Goal: Information Seeking & Learning: Learn about a topic

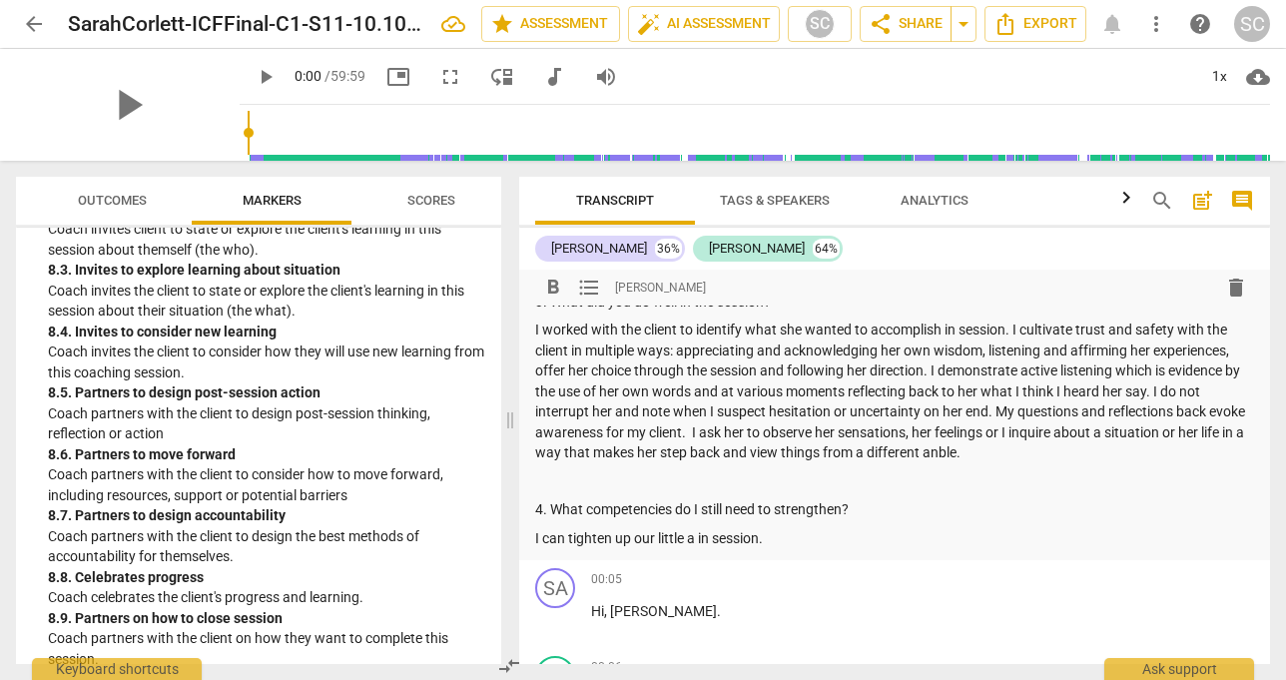
scroll to position [359, 0]
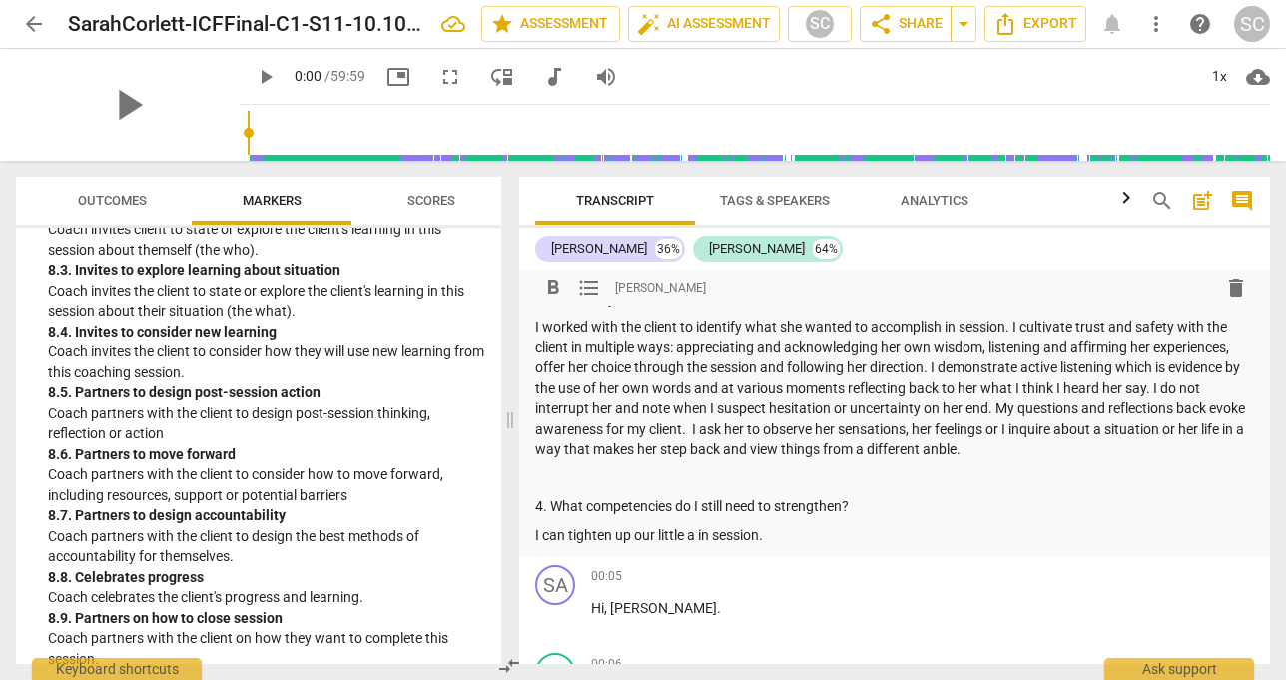
click at [748, 536] on p "I can tighten up our little a in session." at bounding box center [894, 535] width 719 height 21
click at [764, 535] on p "I can tighten up our little a in session." at bounding box center [894, 535] width 719 height 21
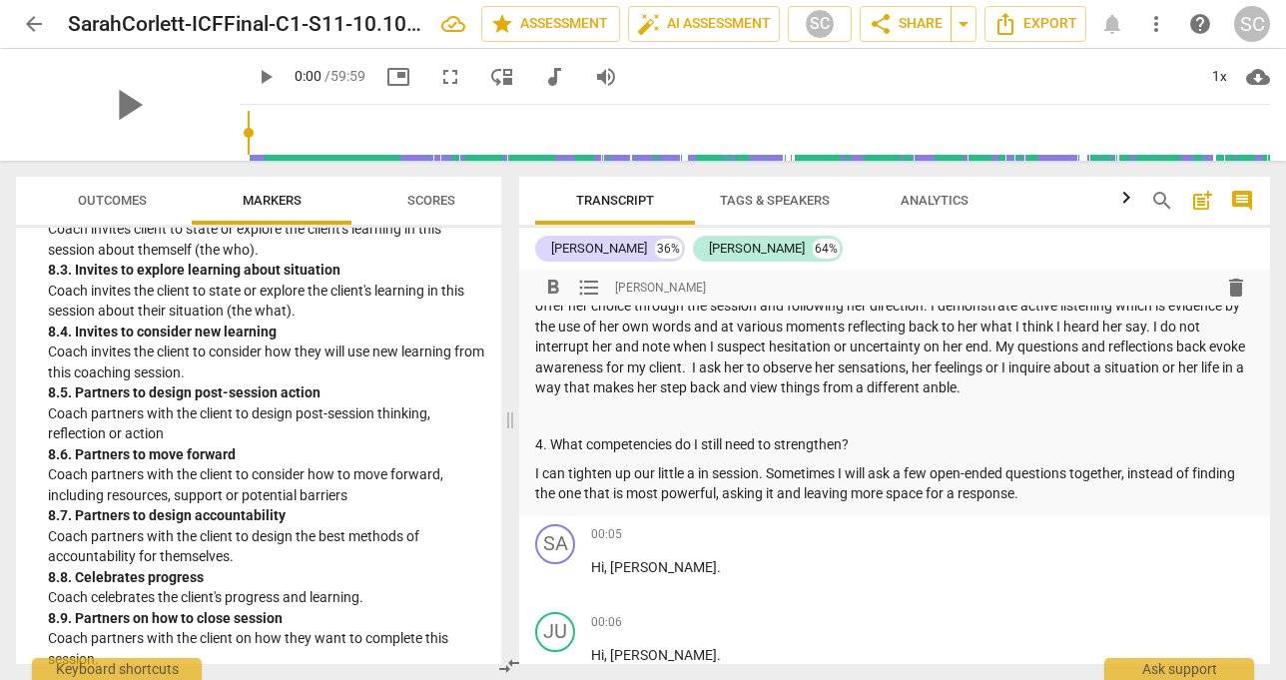
scroll to position [422, 0]
click at [695, 480] on p "I can tighten up our little a in session. Sometimes I will ask a few open-ended…" at bounding box center [894, 482] width 719 height 41
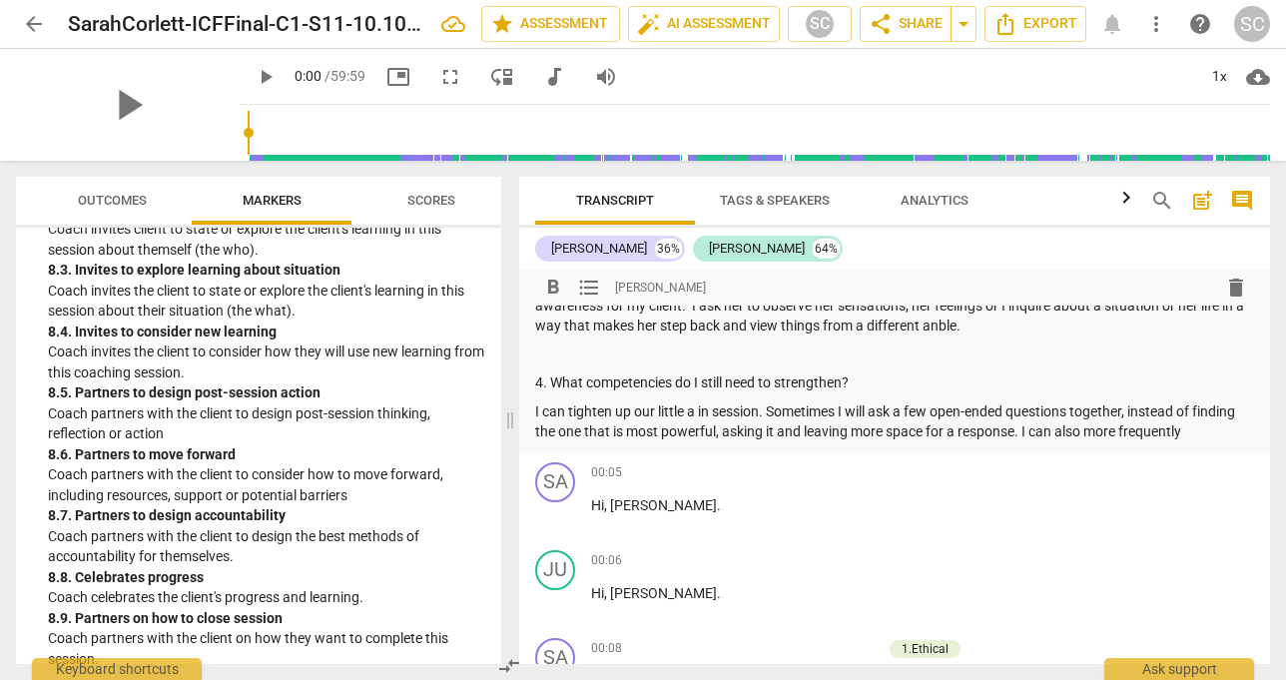
scroll to position [485, 0]
click at [1071, 429] on p "I can tighten up our little a in session. Sometimes I will ask a few open-ended…" at bounding box center [894, 419] width 719 height 41
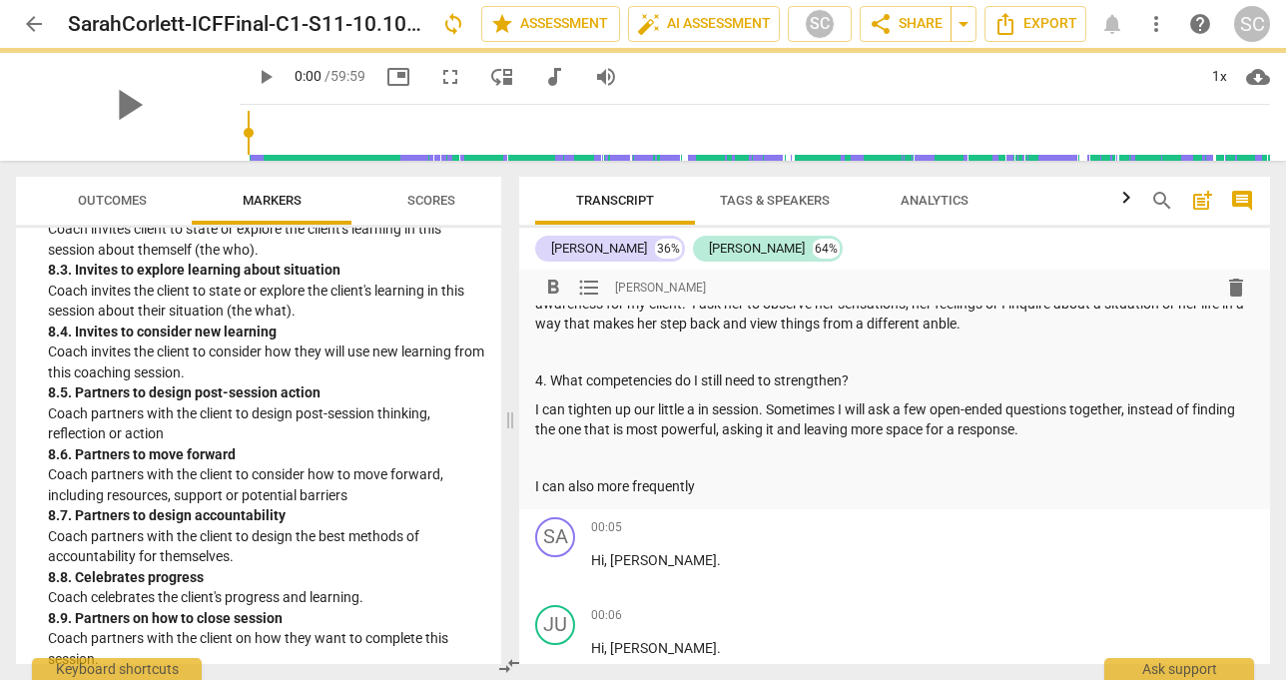
click at [692, 469] on div "Summary: Here are my coach reflection responses. 1. What is the Big A for the c…" at bounding box center [894, 164] width 719 height 665
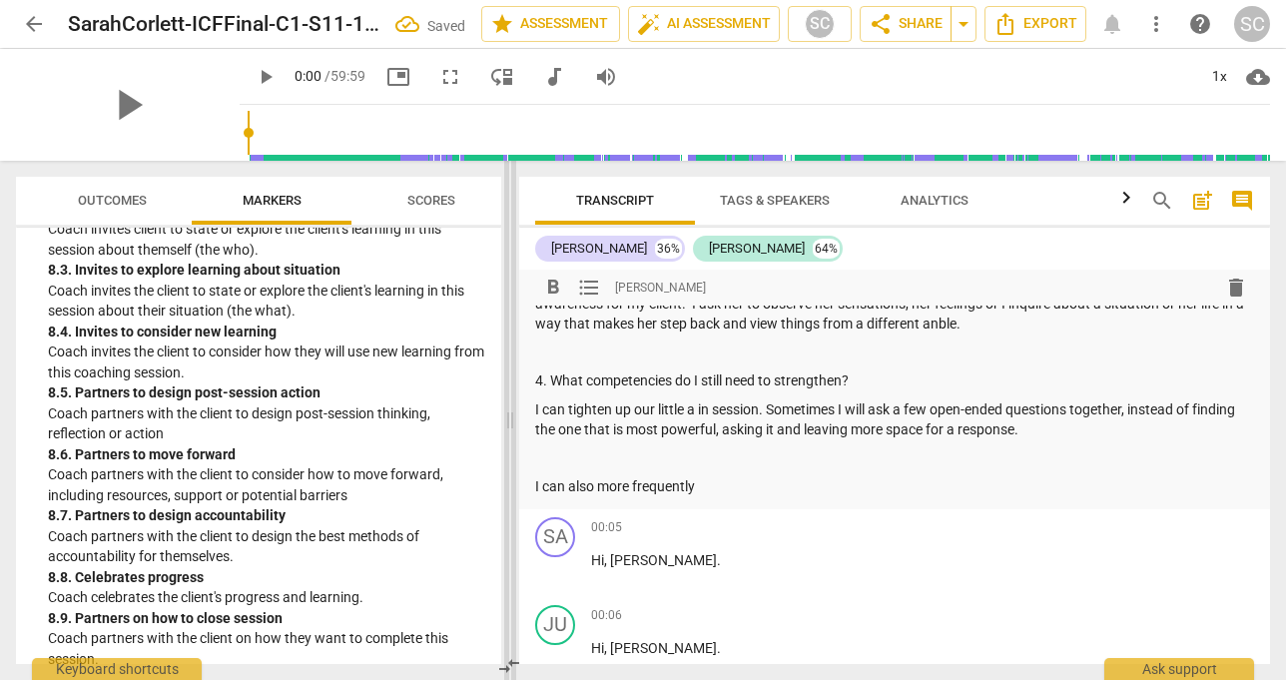
drag, startPoint x: 702, startPoint y: 489, endPoint x: 511, endPoint y: 489, distance: 190.7
click at [511, 489] on div "Outcomes Markers Scores ICF PCC Markers (2020) visibility 1. Demonstrates Ethic…" at bounding box center [643, 420] width 1286 height 519
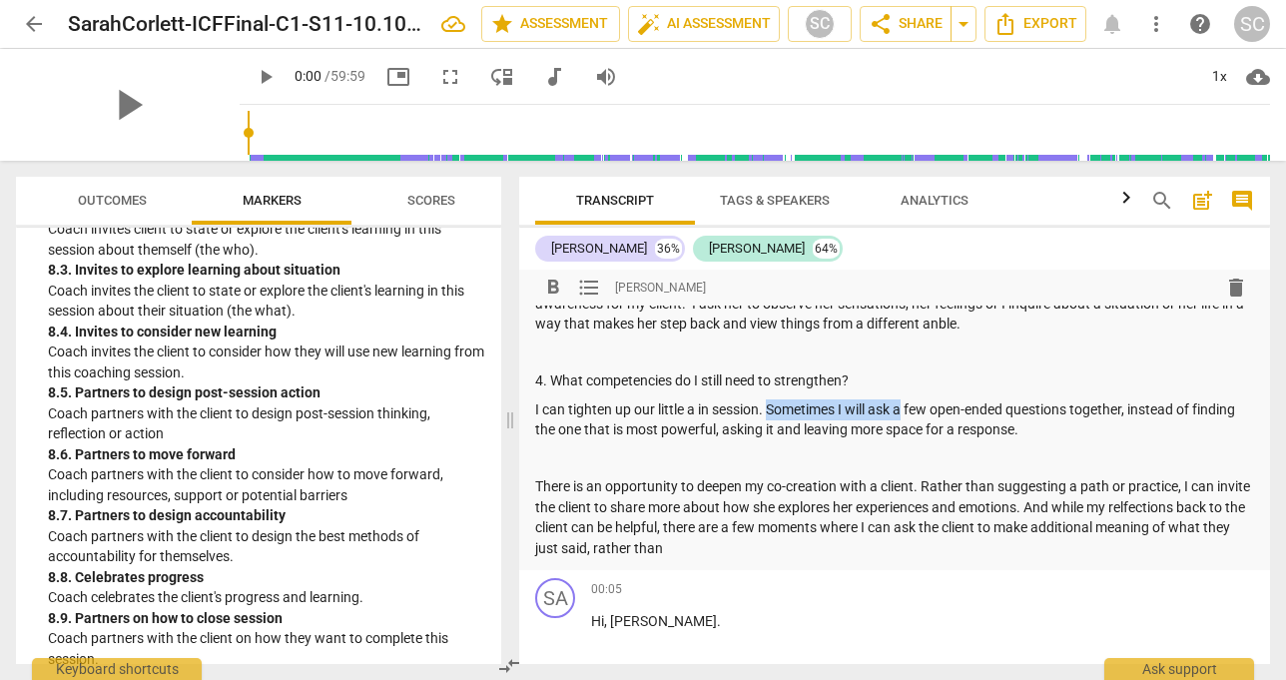
drag, startPoint x: 910, startPoint y: 405, endPoint x: 771, endPoint y: 410, distance: 138.9
click at [771, 410] on p "I can tighten up our little a in session. Sometimes I will ask a few open-ended…" at bounding box center [894, 419] width 719 height 41
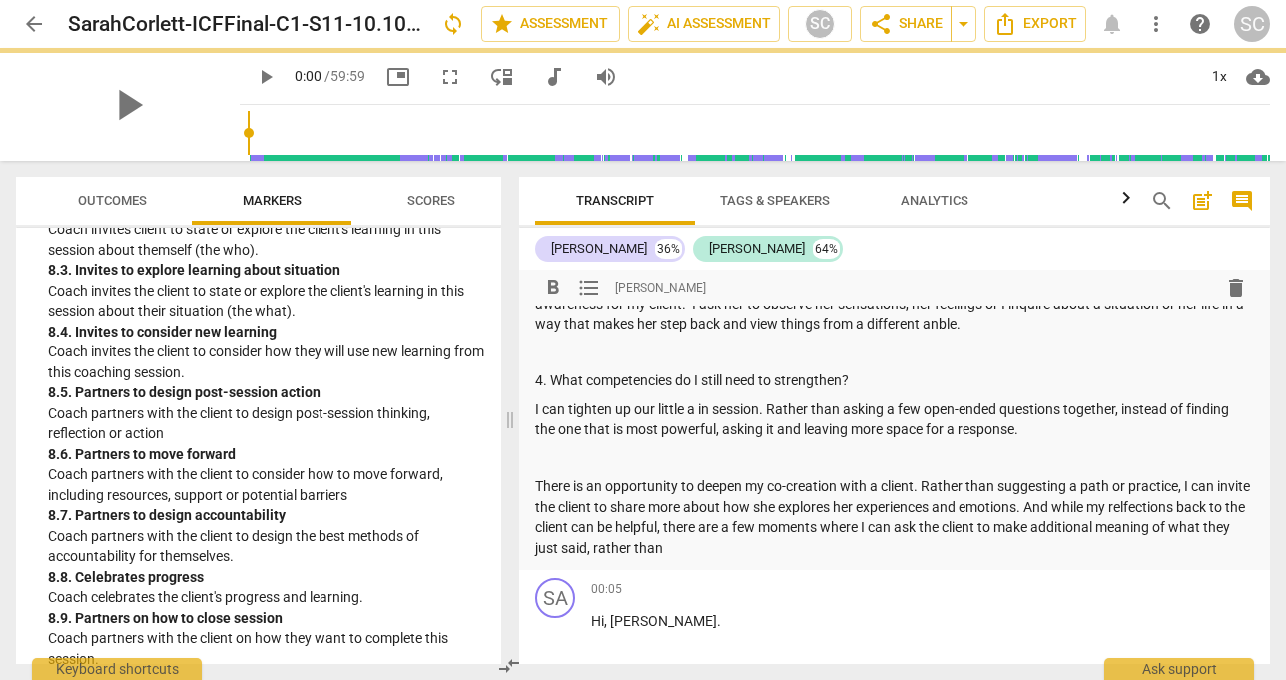
click at [1115, 403] on p "I can tighten up our little a in session. Rather than asking a few open-ended q…" at bounding box center [894, 419] width 719 height 41
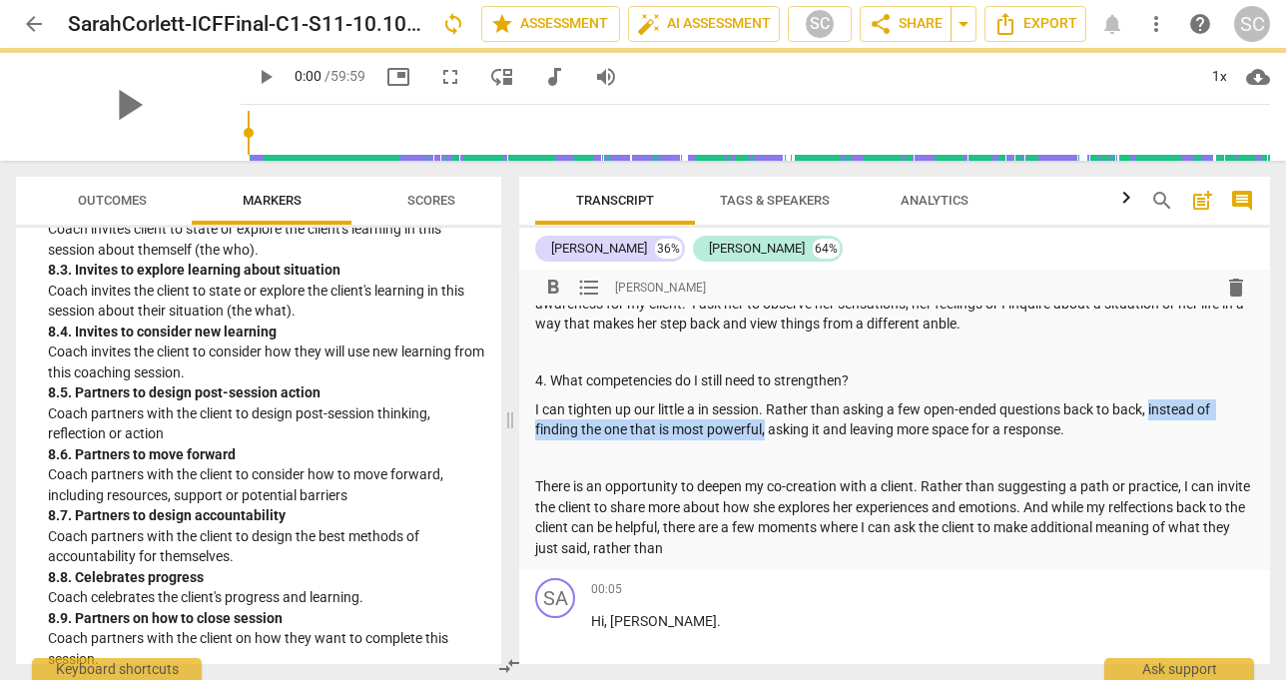
drag, startPoint x: 1151, startPoint y: 407, endPoint x: 764, endPoint y: 430, distance: 388.0
click at [764, 430] on p "I can tighten up our little a in session. Rather than asking a few open-ended q…" at bounding box center [894, 419] width 719 height 41
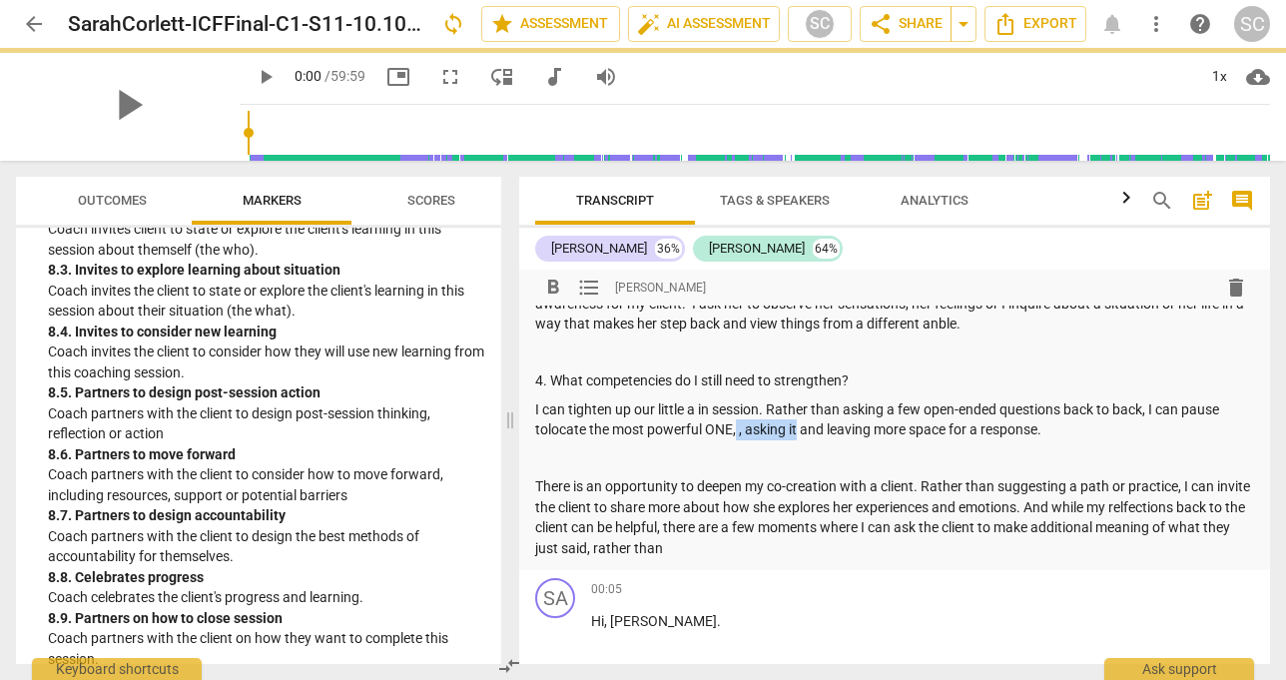
drag, startPoint x: 799, startPoint y: 426, endPoint x: 735, endPoint y: 426, distance: 63.9
click at [735, 426] on p "I can tighten up our little a in session. Rather than asking a few open-ended q…" at bounding box center [894, 419] width 719 height 41
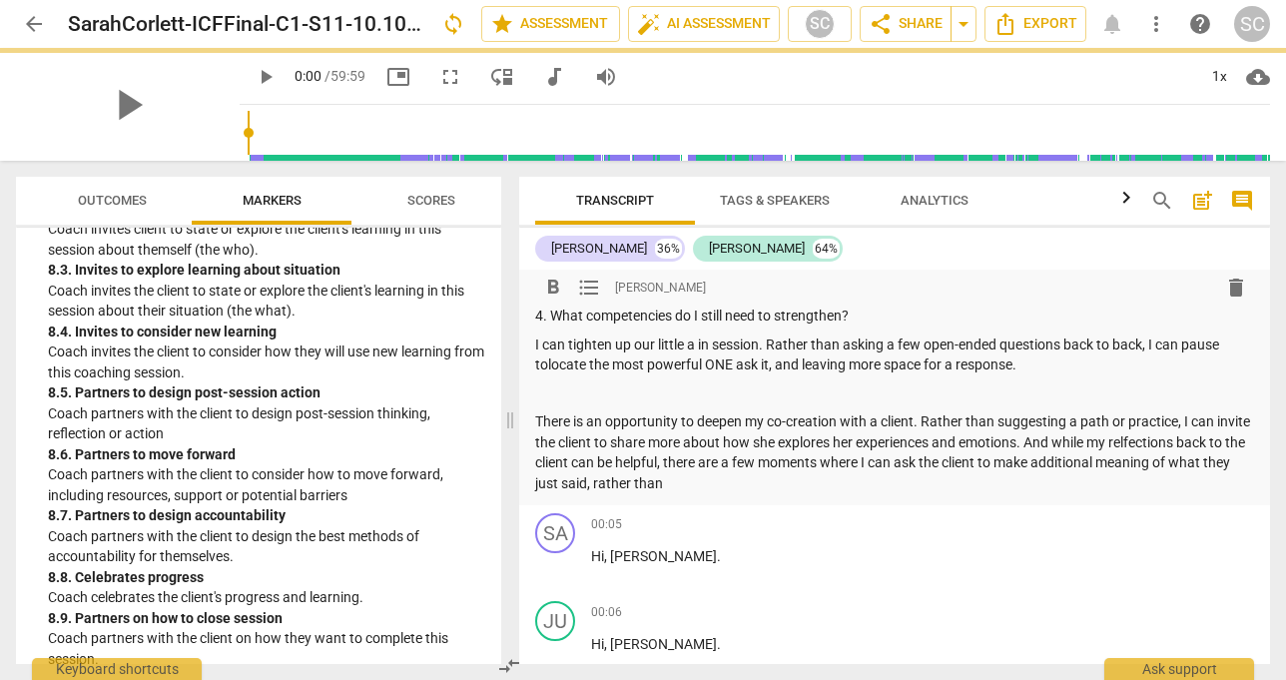
click at [552, 360] on p "I can tighten up our little a in session. Rather than asking a few open-ended q…" at bounding box center [894, 354] width 719 height 41
click at [546, 360] on p "I can tighten up our little a in session. Rather than asking a few open-ended q…" at bounding box center [894, 354] width 719 height 41
click at [632, 469] on p "There is an opportunity to deepen my co-creation with a client. Rather than sug…" at bounding box center [894, 452] width 719 height 82
click at [1171, 440] on p "There is an opportunity to deepen my co-creation with a client. Rather than sug…" at bounding box center [894, 452] width 719 height 82
click at [870, 469] on p "There is an opportunity to deepen my co-creation with a client. Rather than sug…" at bounding box center [894, 452] width 719 height 82
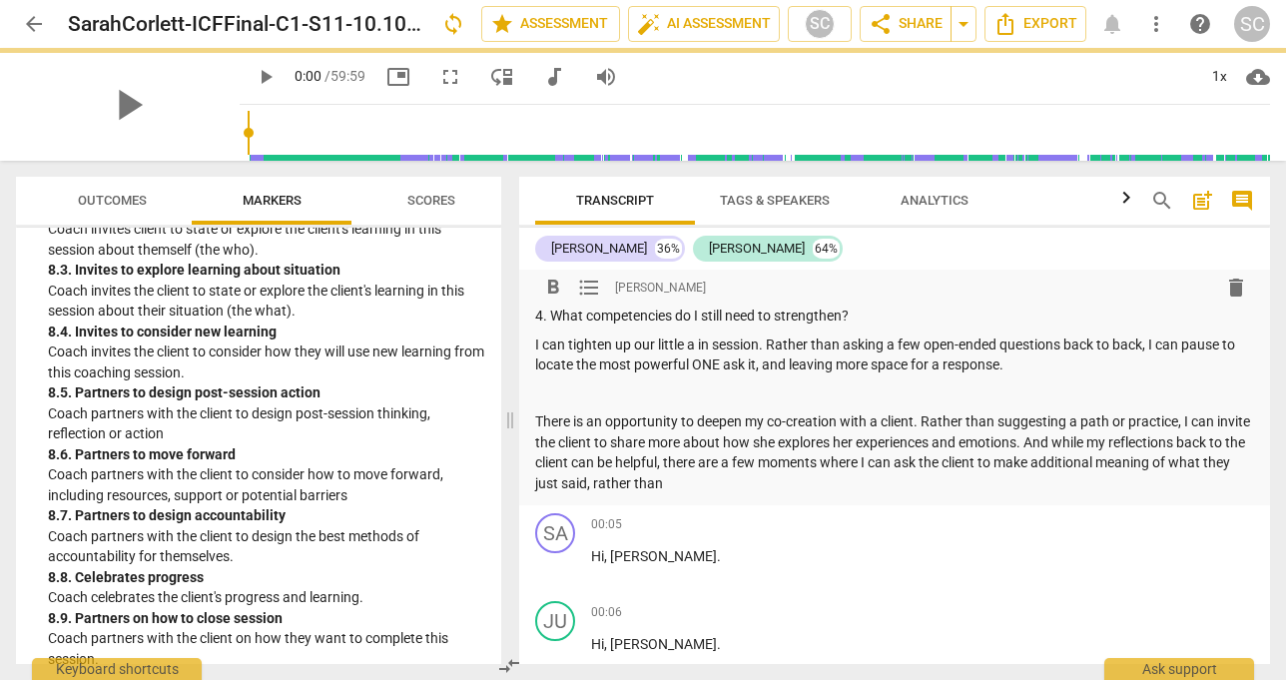
click at [1104, 466] on p "There is an opportunity to deepen my co-creation with a client. Rather than sug…" at bounding box center [894, 452] width 719 height 82
drag, startPoint x: 1075, startPoint y: 462, endPoint x: 1103, endPoint y: 480, distance: 33.2
click at [1103, 480] on p "There is an opportunity to deepen my co-creation with a client. Rather than sug…" at bounding box center [894, 452] width 719 height 82
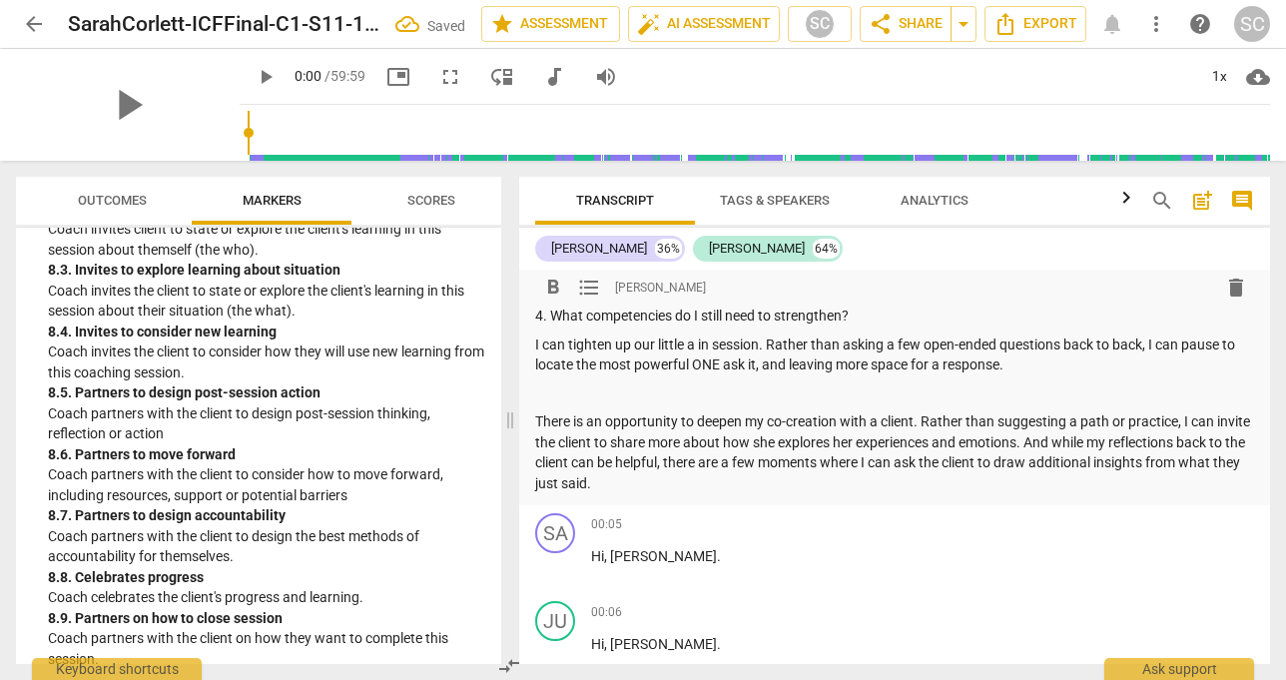
click at [1058, 445] on p "There is an opportunity to deepen my co-creation with a client. Rather than sug…" at bounding box center [894, 452] width 719 height 82
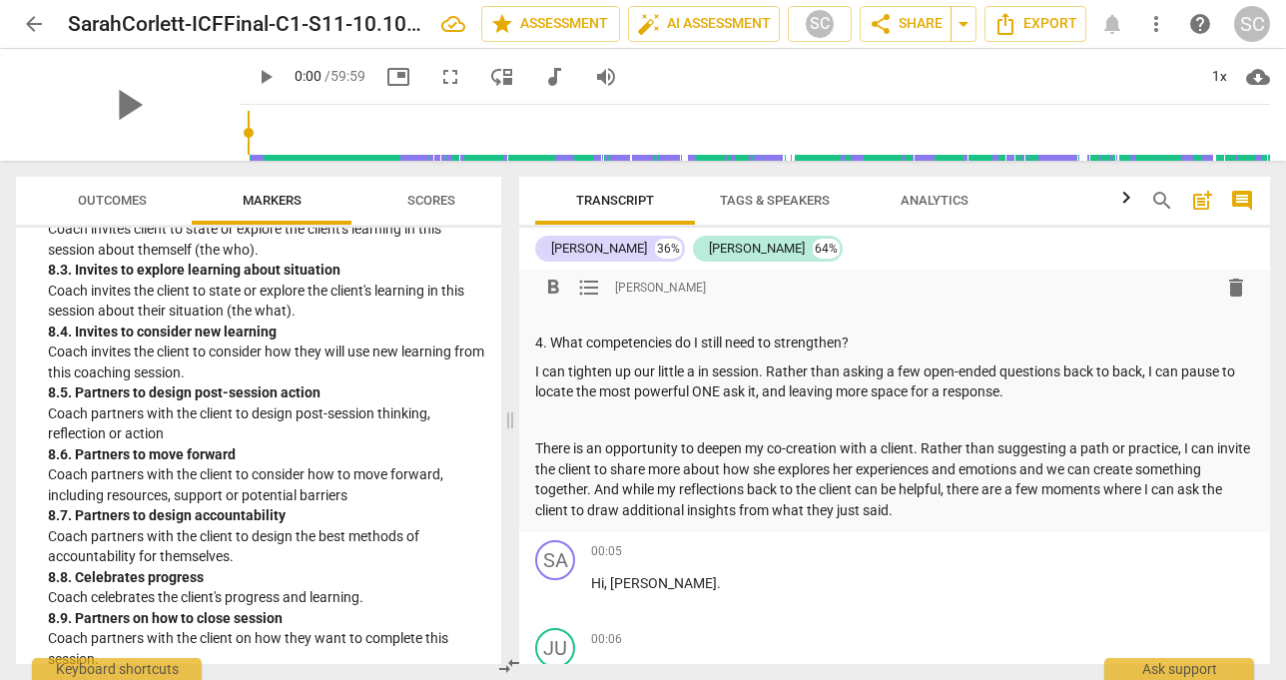
scroll to position [524, 0]
click at [1044, 392] on p "I can tighten up our little a in session. Rather than asking a few open-ended q…" at bounding box center [894, 380] width 719 height 41
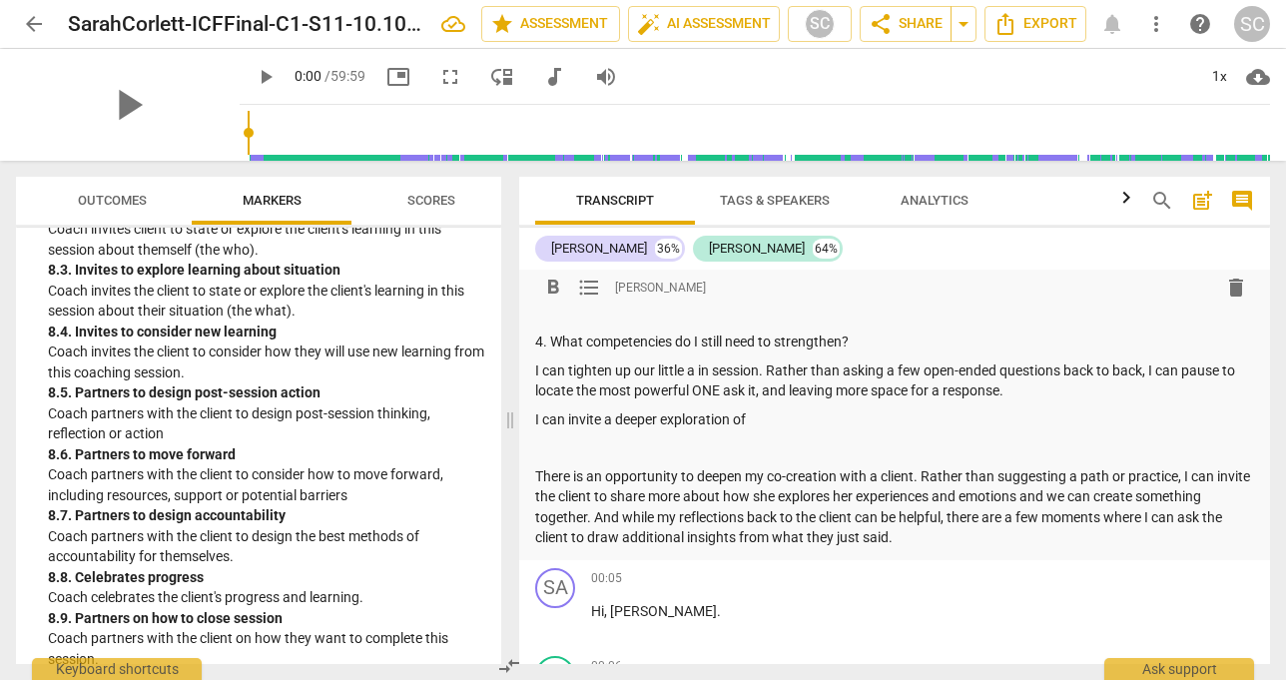
click at [765, 421] on p "I can invite a deeper exploration of" at bounding box center [894, 419] width 719 height 21
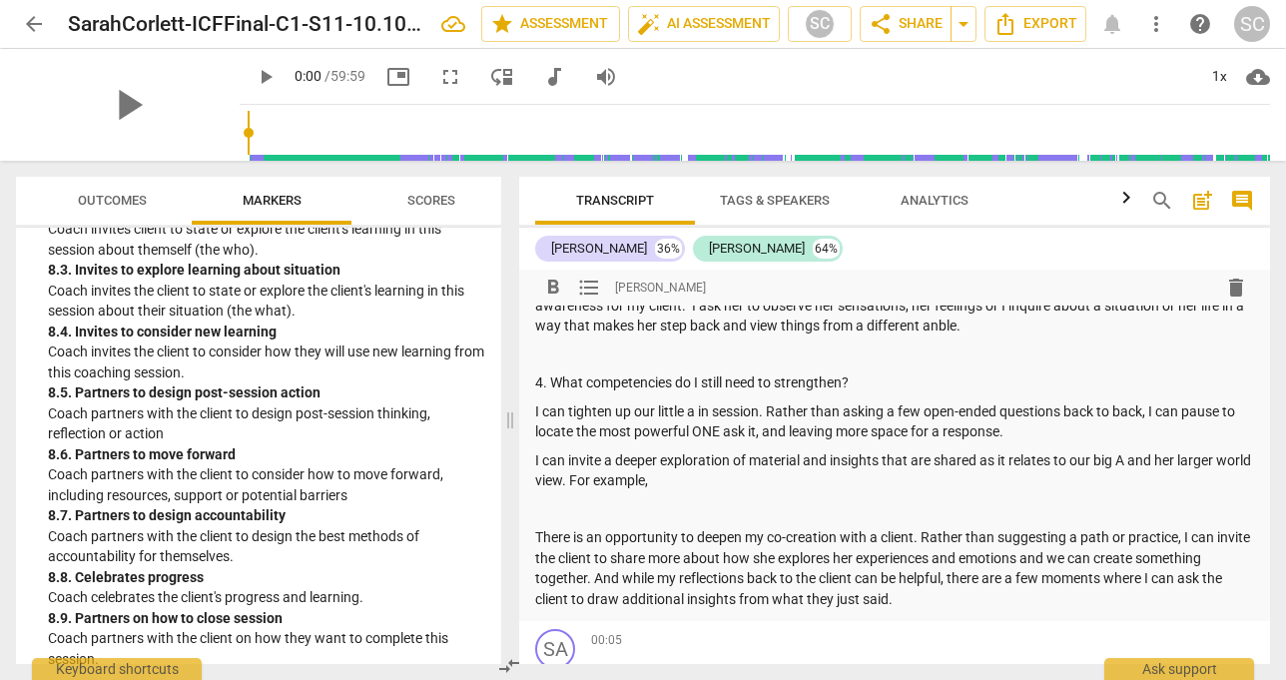
scroll to position [467, 0]
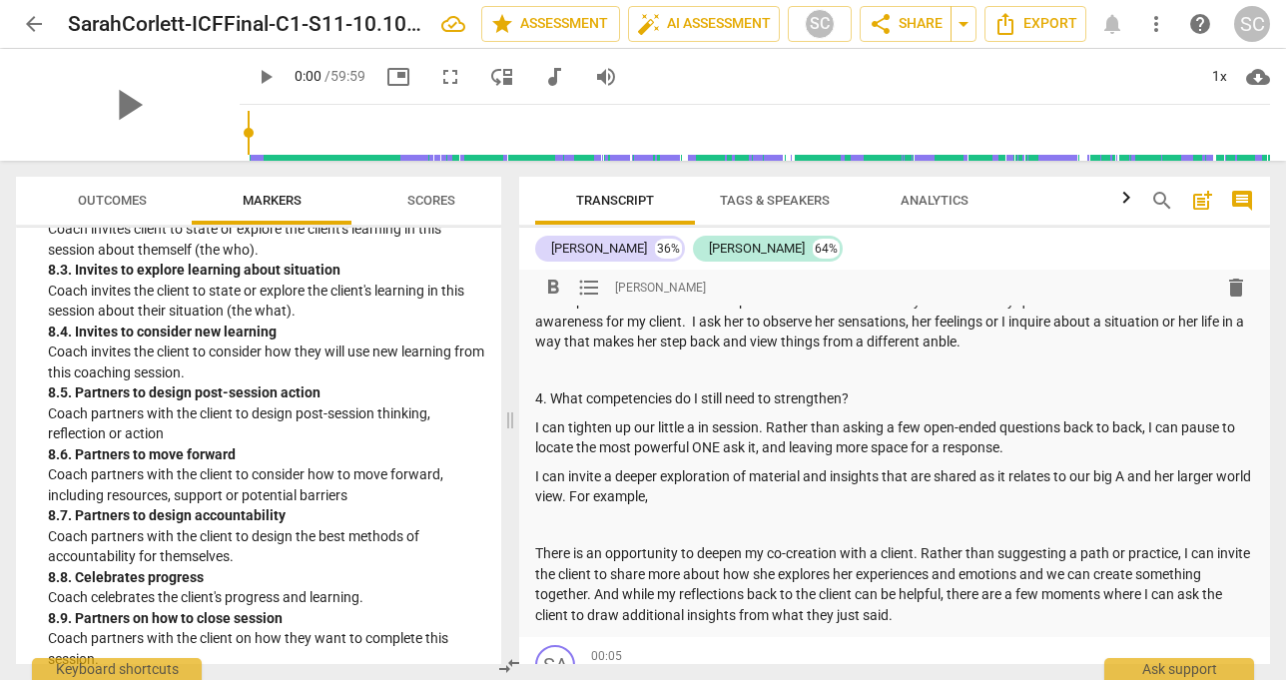
click at [536, 430] on p "I can tighten up our little a in session. Rather than asking a few open-ended q…" at bounding box center [894, 437] width 719 height 41
click at [535, 496] on p "I can invite a deeper exploration of material and insights that are shared as i…" at bounding box center [894, 486] width 719 height 41
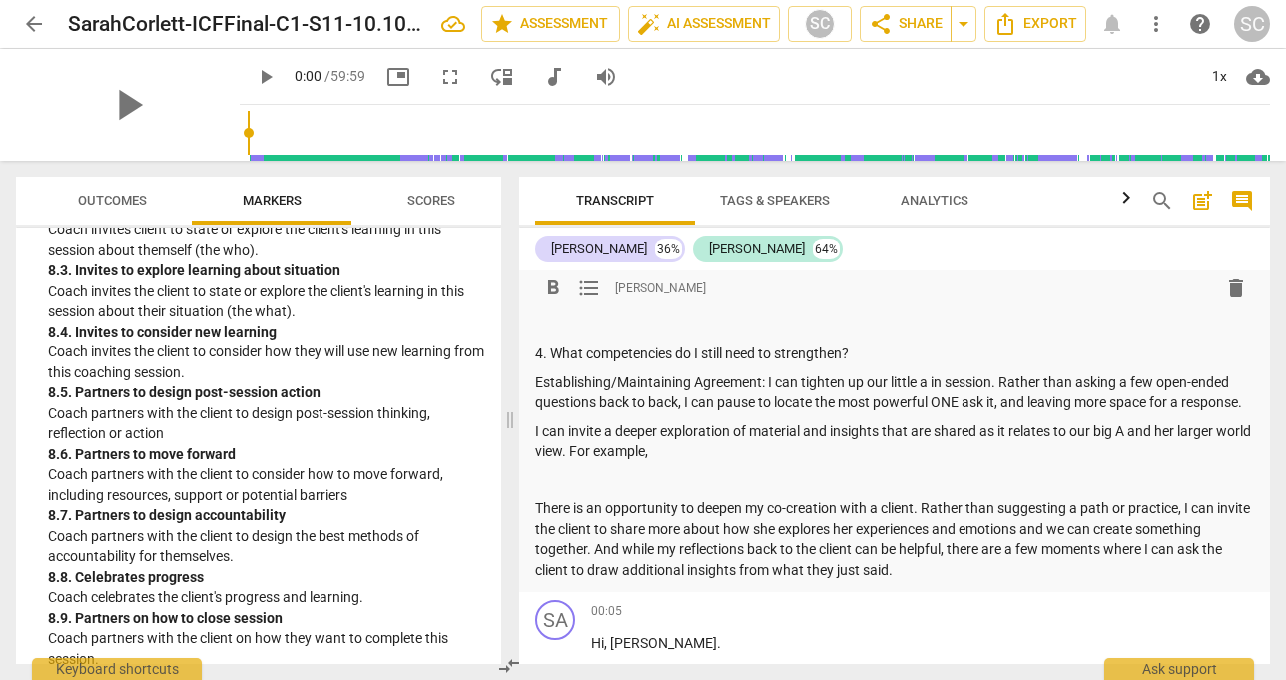
click at [536, 527] on p "There is an opportunity to deepen my co-creation with a client. Rather than sug…" at bounding box center [894, 539] width 719 height 82
click at [536, 450] on p "I can invite a deeper exploration of material and insights that are shared as i…" at bounding box center [894, 441] width 719 height 41
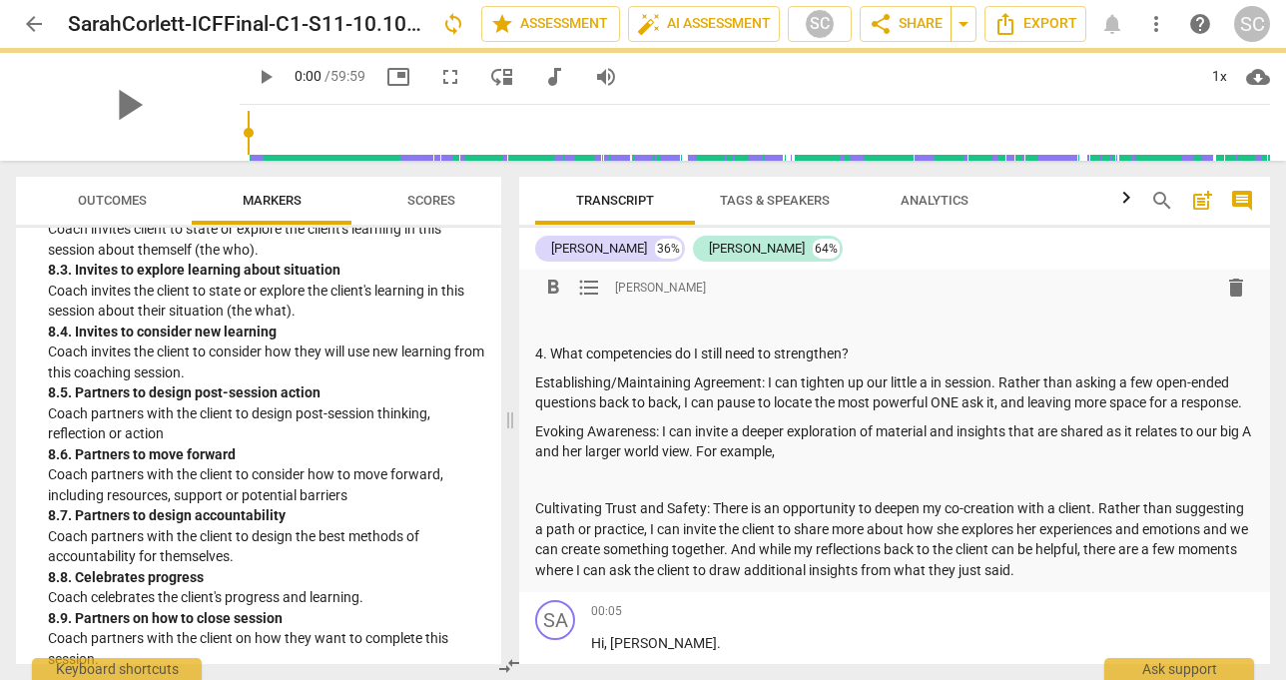
click at [812, 462] on p "Evoking Awareness: I can invite a deeper exploration of material and insights t…" at bounding box center [894, 441] width 719 height 41
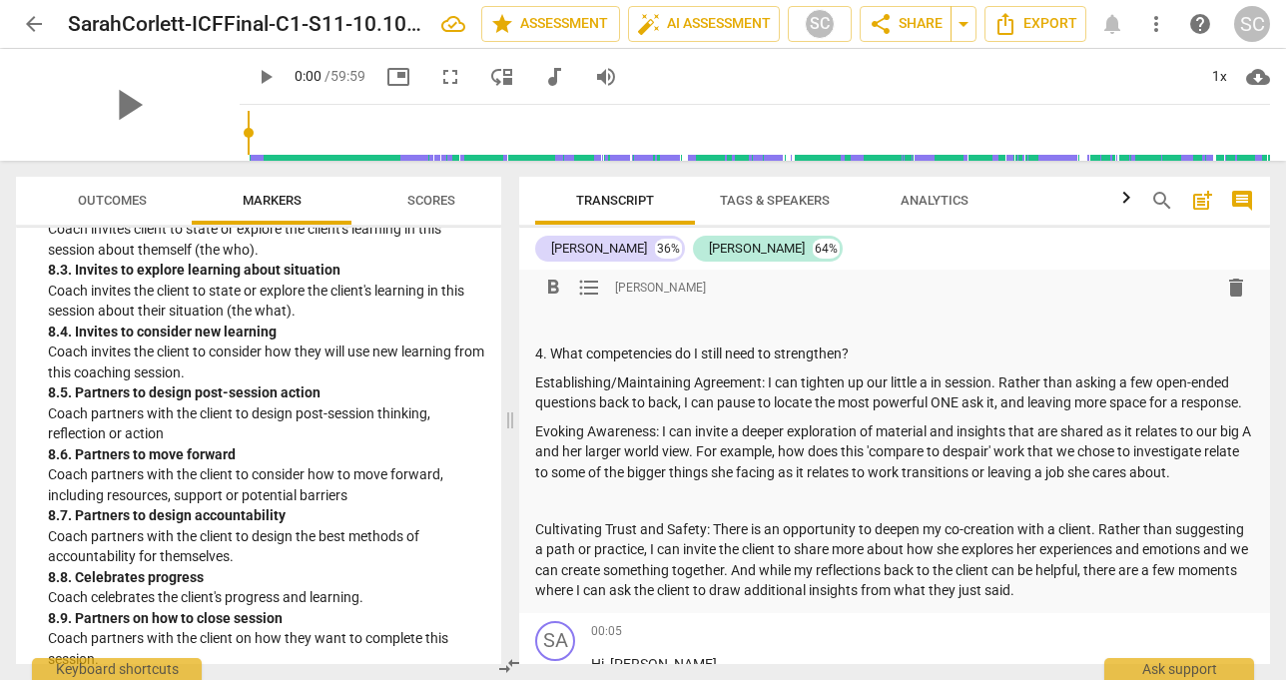
click at [677, 539] on p "Cultivating Trust and Safety: There is an opportunity to deepen my co-creation …" at bounding box center [894, 560] width 719 height 82
click at [536, 542] on p "Cultivating Trust and Safety: There is an opportunity to deepen my co-creation …" at bounding box center [894, 560] width 719 height 82
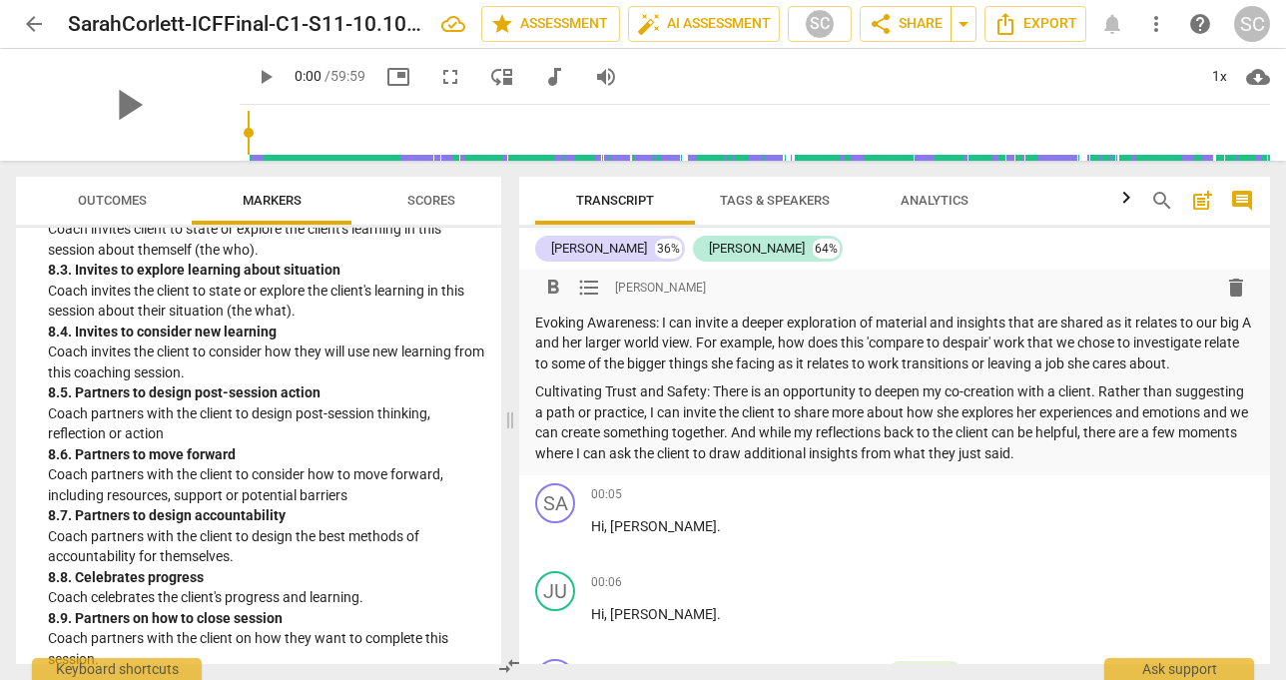
scroll to position [622, 0]
click at [1152, 462] on p "Cultivating Trust and Safety: There is an opportunity to deepen my co-creation …" at bounding box center [894, 421] width 719 height 82
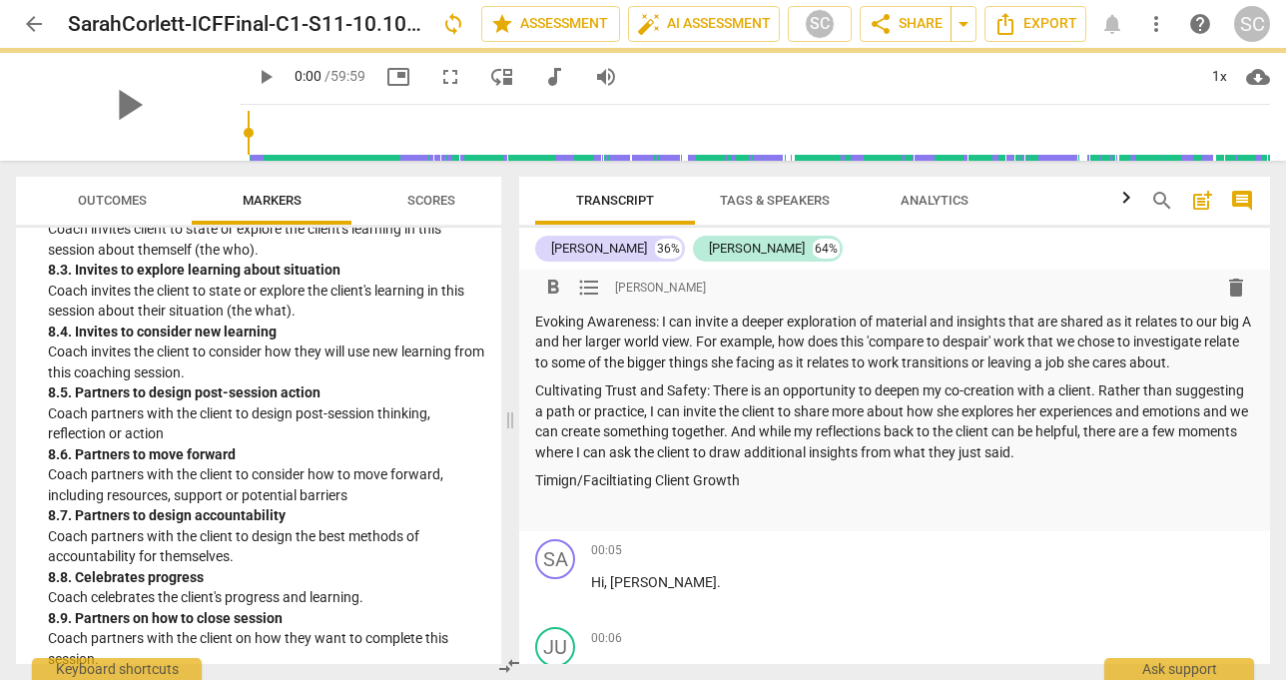
click at [573, 491] on p "Timign/Faciltiating Client Growth" at bounding box center [894, 480] width 719 height 21
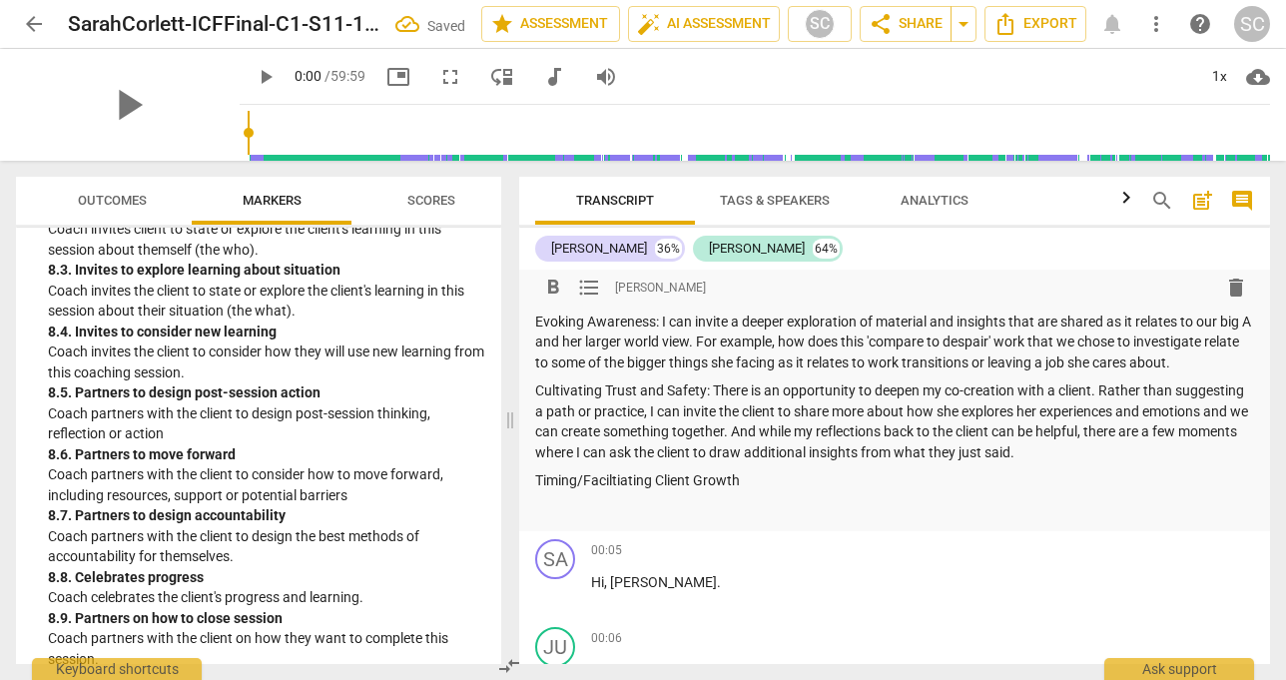
click at [616, 491] on p "Timing/Faciltiating Client Growth" at bounding box center [894, 480] width 719 height 21
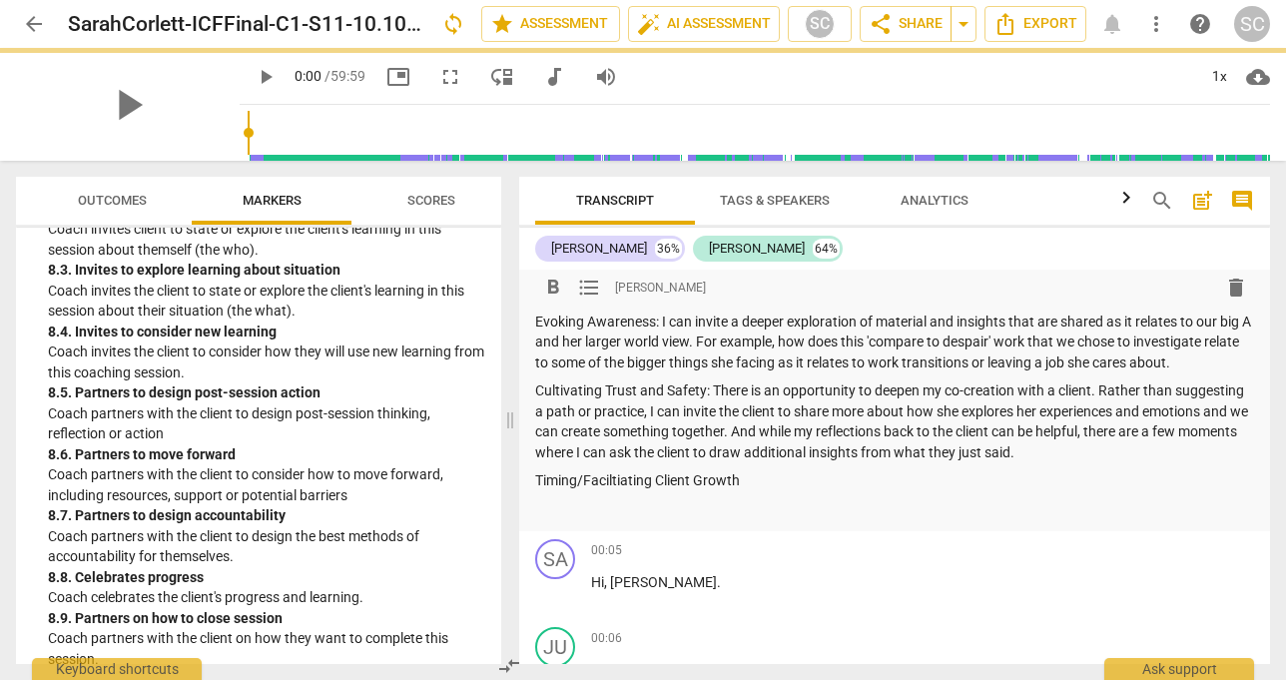
click at [641, 491] on p "Timing/Faciltiating Client Growth" at bounding box center [894, 480] width 719 height 21
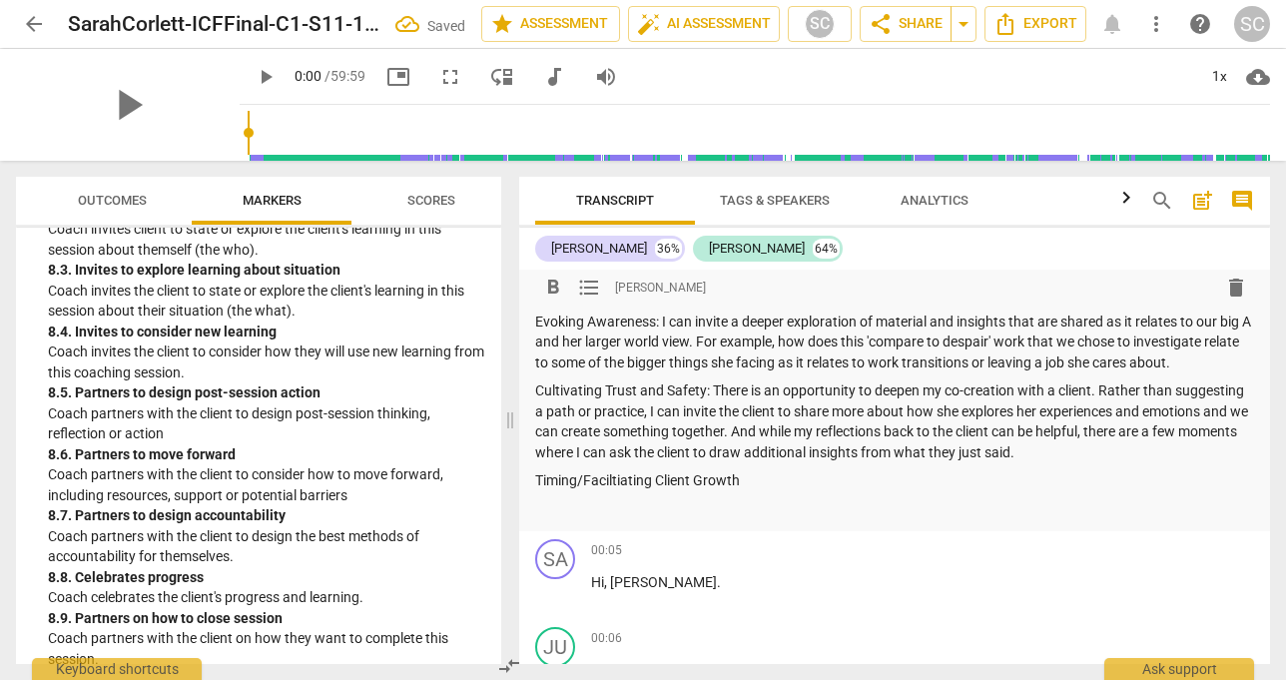
click at [651, 491] on p "Timing/Faciltiating Client Growth" at bounding box center [894, 480] width 719 height 21
click at [756, 491] on p "Timing/Facilitating Client Growth" at bounding box center [894, 480] width 719 height 21
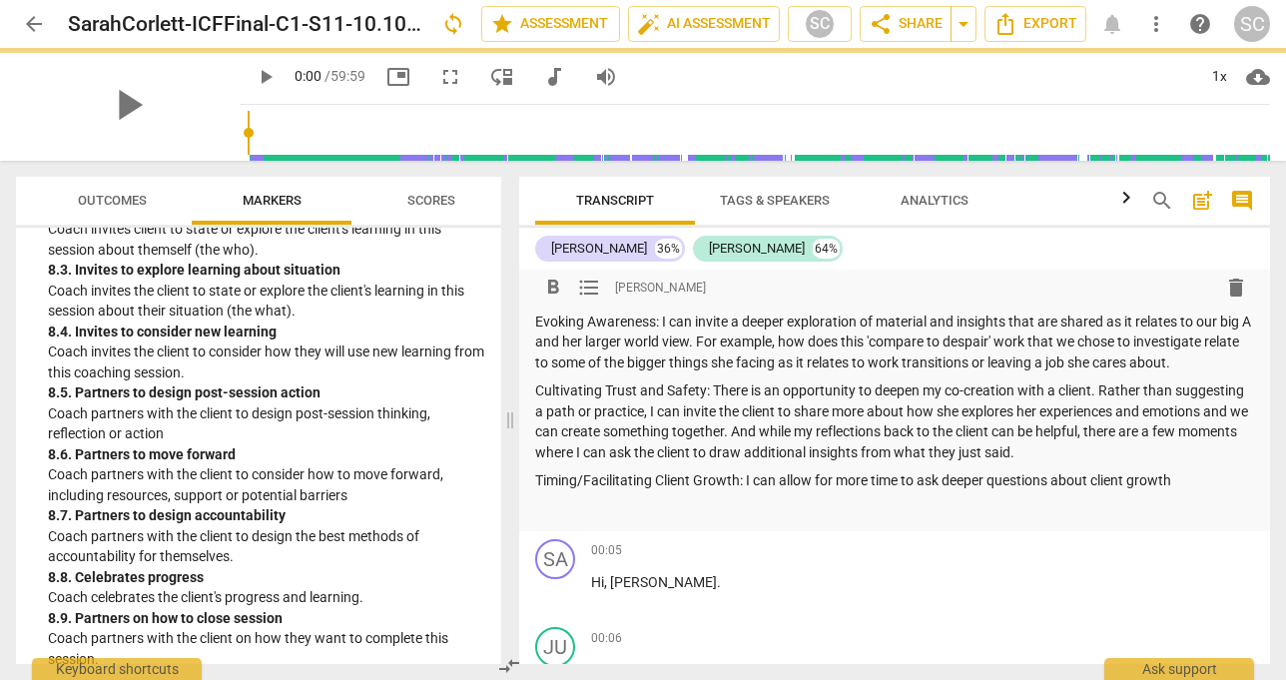
click at [1085, 491] on p "Timing/Facilitating Client Growth: I can allow for more time to ask deeper ques…" at bounding box center [894, 480] width 719 height 21
click at [1086, 491] on p "Timing/Facilitating Client Growth: I can allow for more time to ask deeper ques…" at bounding box center [894, 480] width 719 height 21
click at [1207, 491] on p "Timing/Facilitating Client Growth: I can allow for more time to ask deeper ques…" at bounding box center [894, 480] width 719 height 21
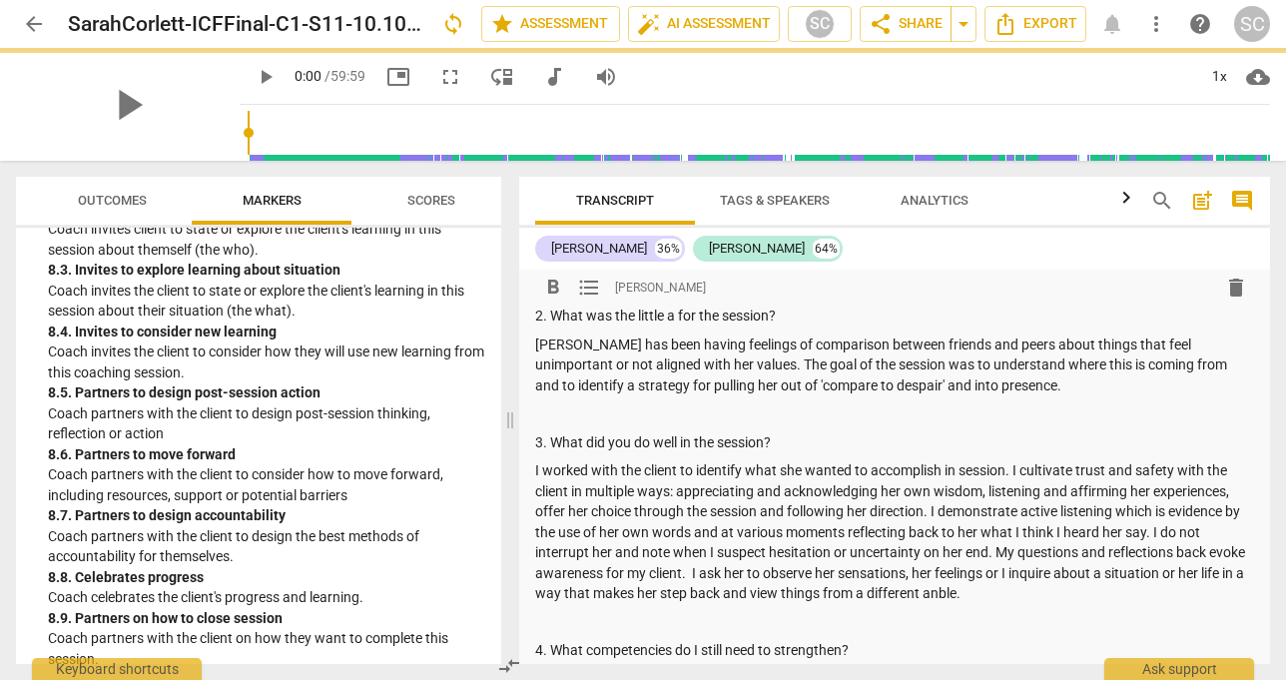
scroll to position [221, 0]
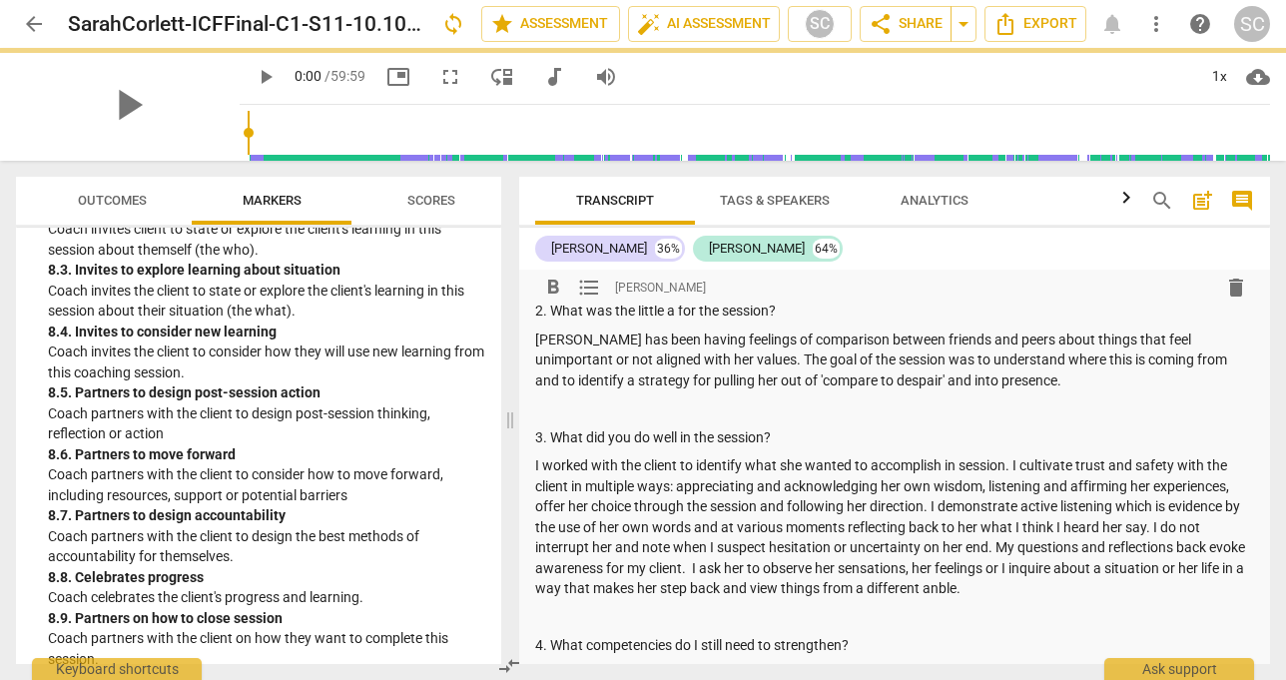
click at [566, 505] on p "I worked with the client to identify what she wanted to accomplish in session. …" at bounding box center [894, 527] width 719 height 144
click at [944, 506] on p "I worked with the client to identify what she wanted to accomplish in session. …" at bounding box center [894, 527] width 719 height 144
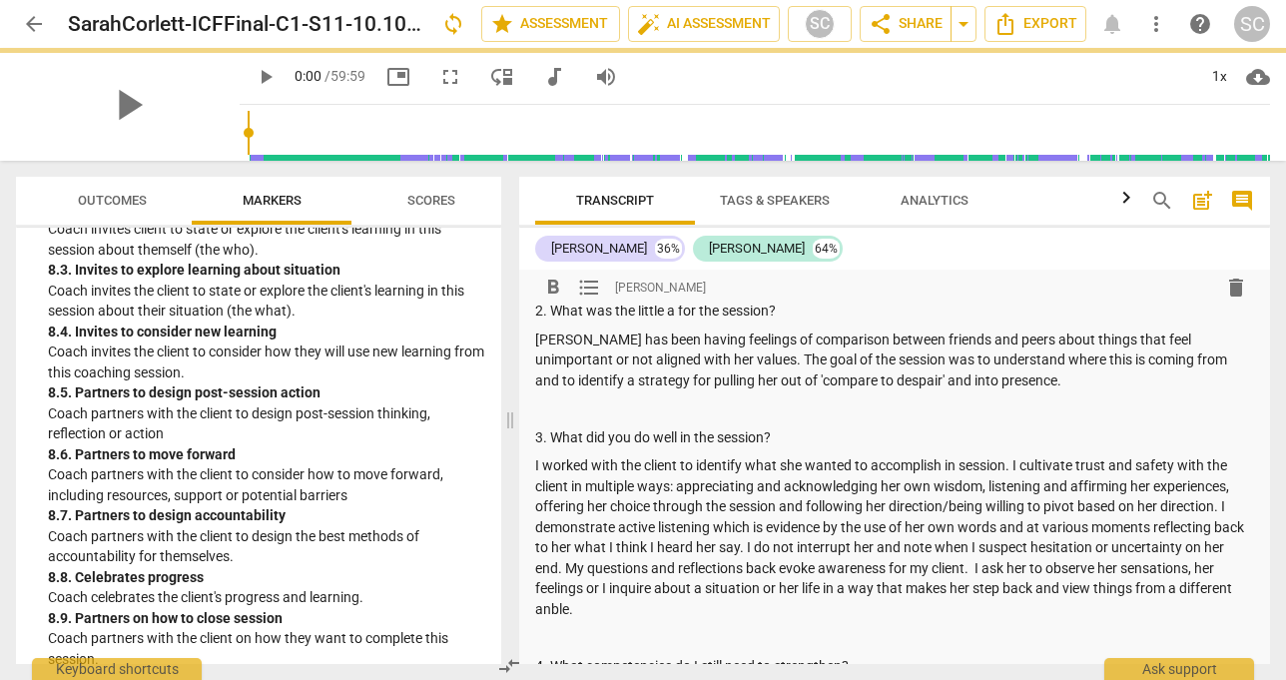
click at [870, 523] on p "I worked with the client to identify what she wanted to accomplish in session. …" at bounding box center [894, 537] width 719 height 164
click at [646, 610] on p "I worked with the client to identify what she wanted to accomplish in session. …" at bounding box center [894, 537] width 719 height 164
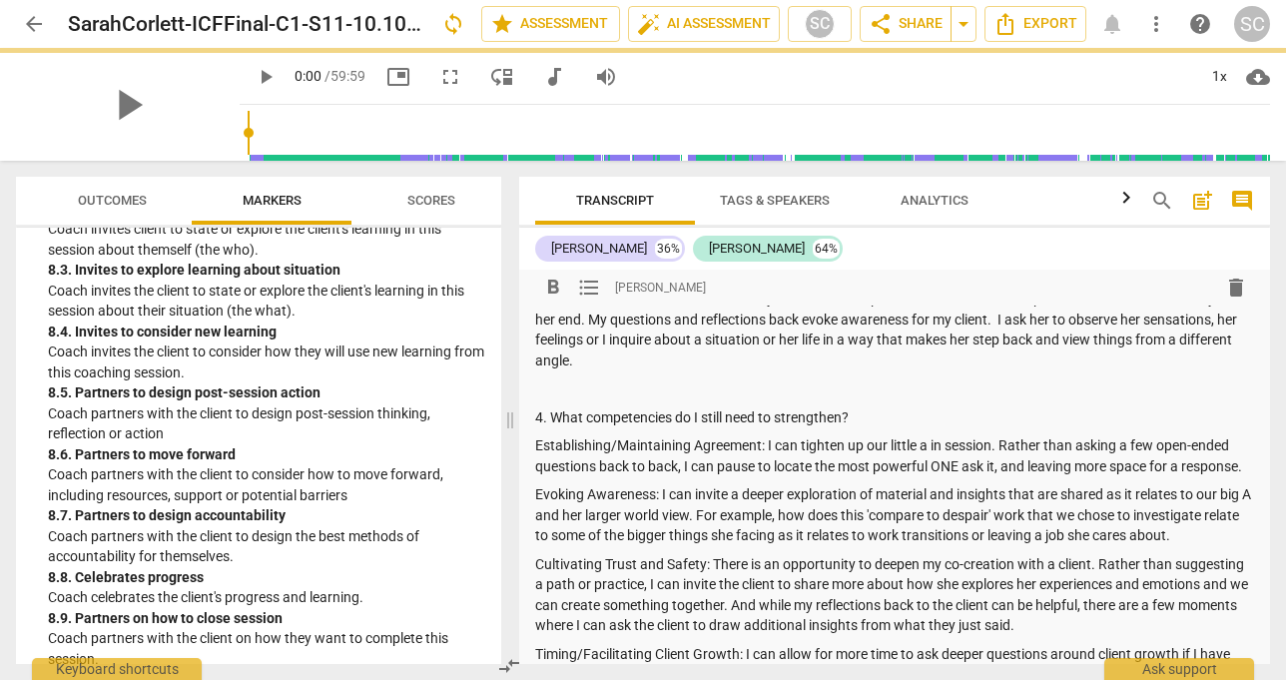
scroll to position [587, 0]
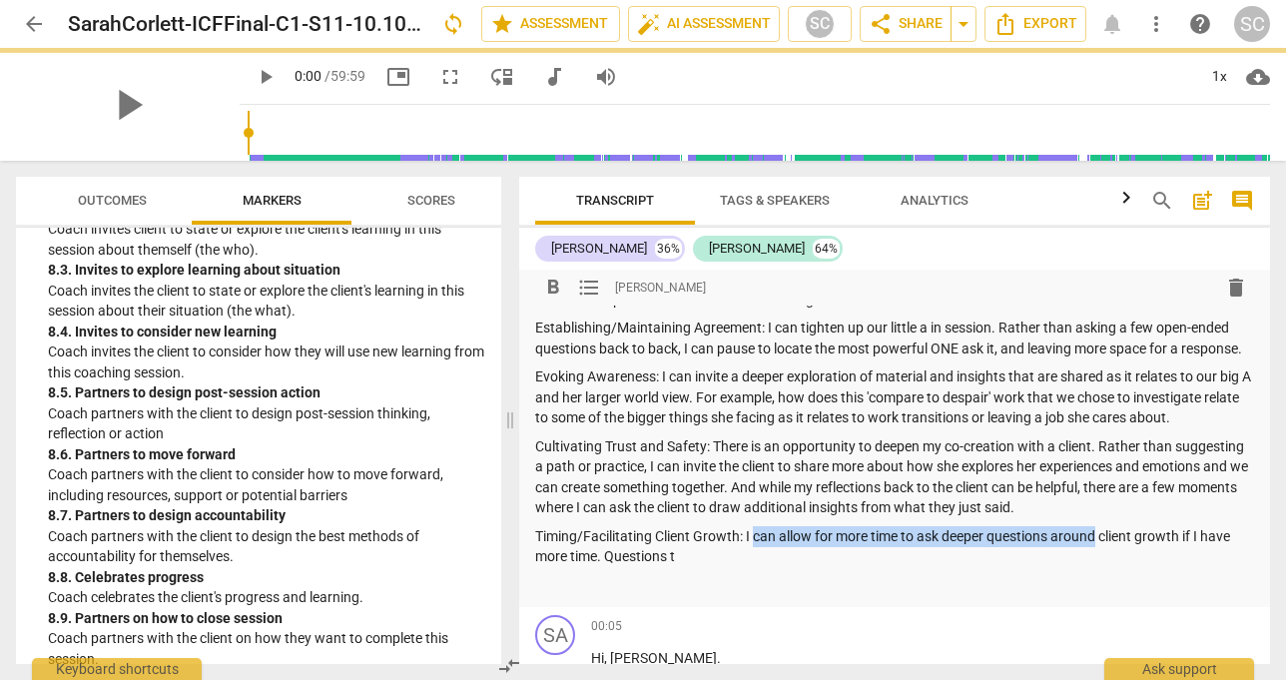
drag, startPoint x: 1098, startPoint y: 555, endPoint x: 753, endPoint y: 559, distance: 345.5
click at [753, 559] on p "Timing/Facilitating Client Growth: I can allow for more time to ask deeper ques…" at bounding box center [894, 546] width 719 height 41
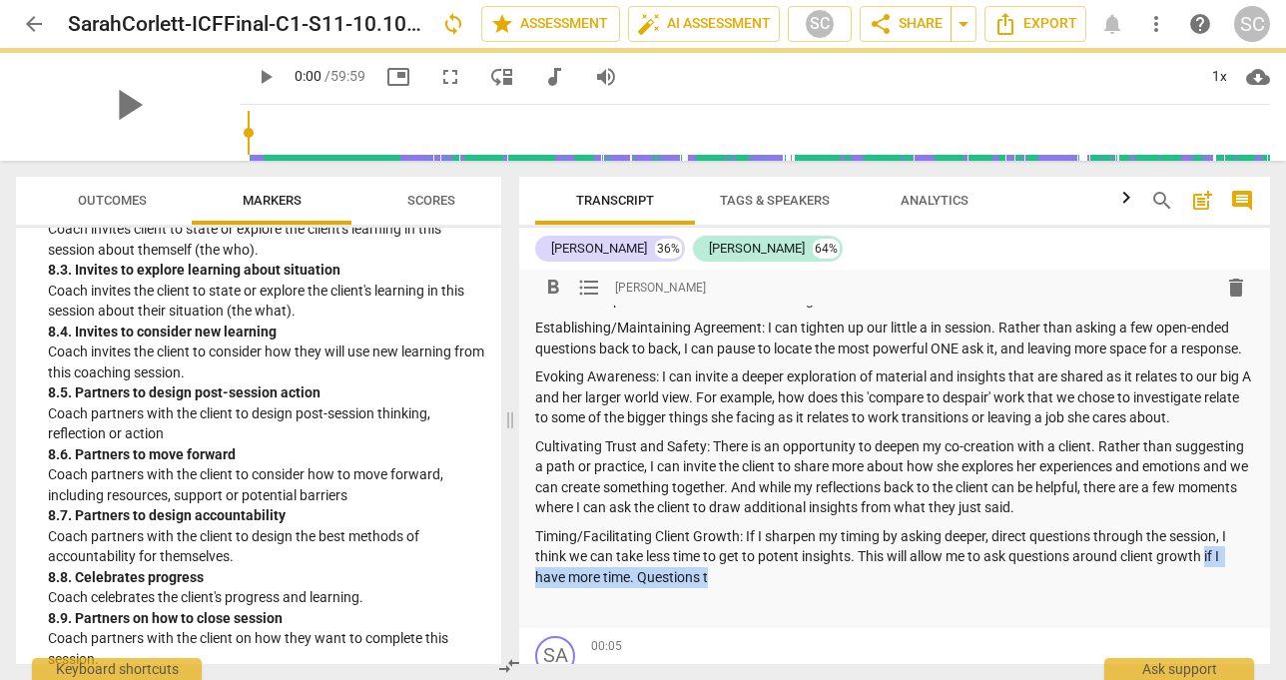
drag, startPoint x: 1212, startPoint y: 579, endPoint x: 1221, endPoint y: 587, distance: 12.0
click at [1221, 587] on p "Timing/Facilitating Client Growth: If I sharpen my timing by asking deeper, dir…" at bounding box center [894, 557] width 719 height 62
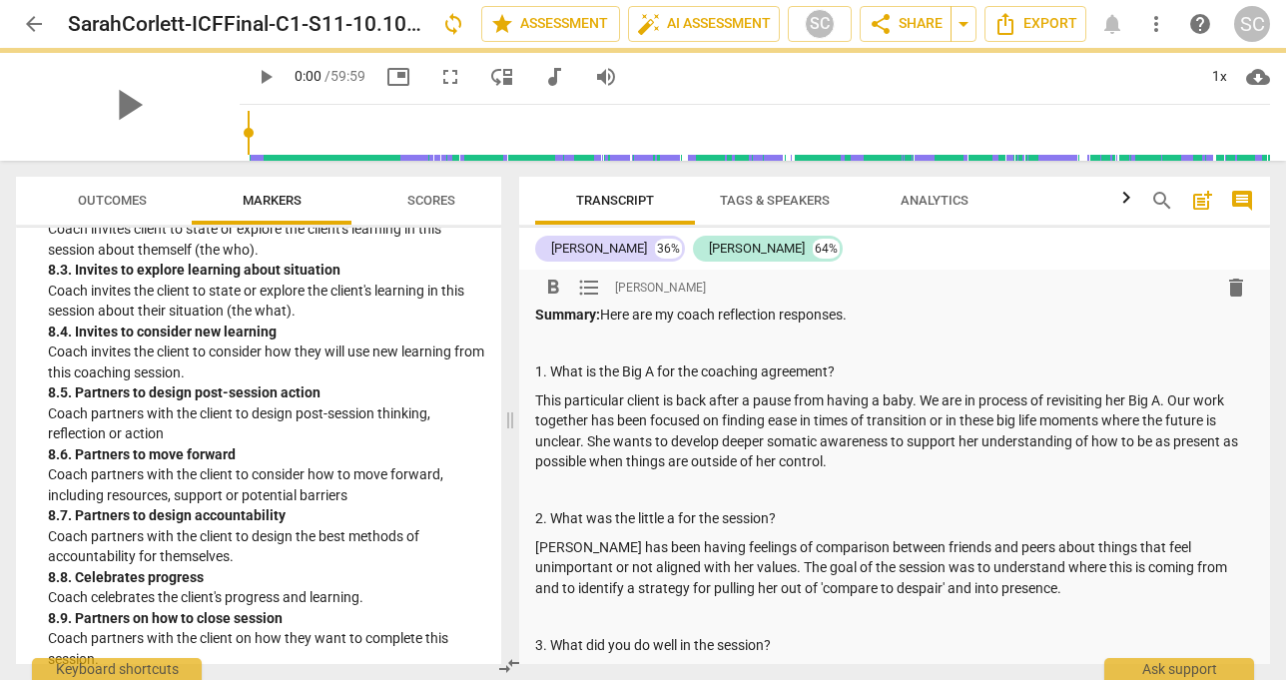
scroll to position [11, 0]
drag, startPoint x: 588, startPoint y: 550, endPoint x: 496, endPoint y: 548, distance: 91.9
click at [496, 548] on div "Outcomes Markers Scores ICF PCC Markers (2020) visibility 1. Demonstrates Ethic…" at bounding box center [643, 420] width 1286 height 519
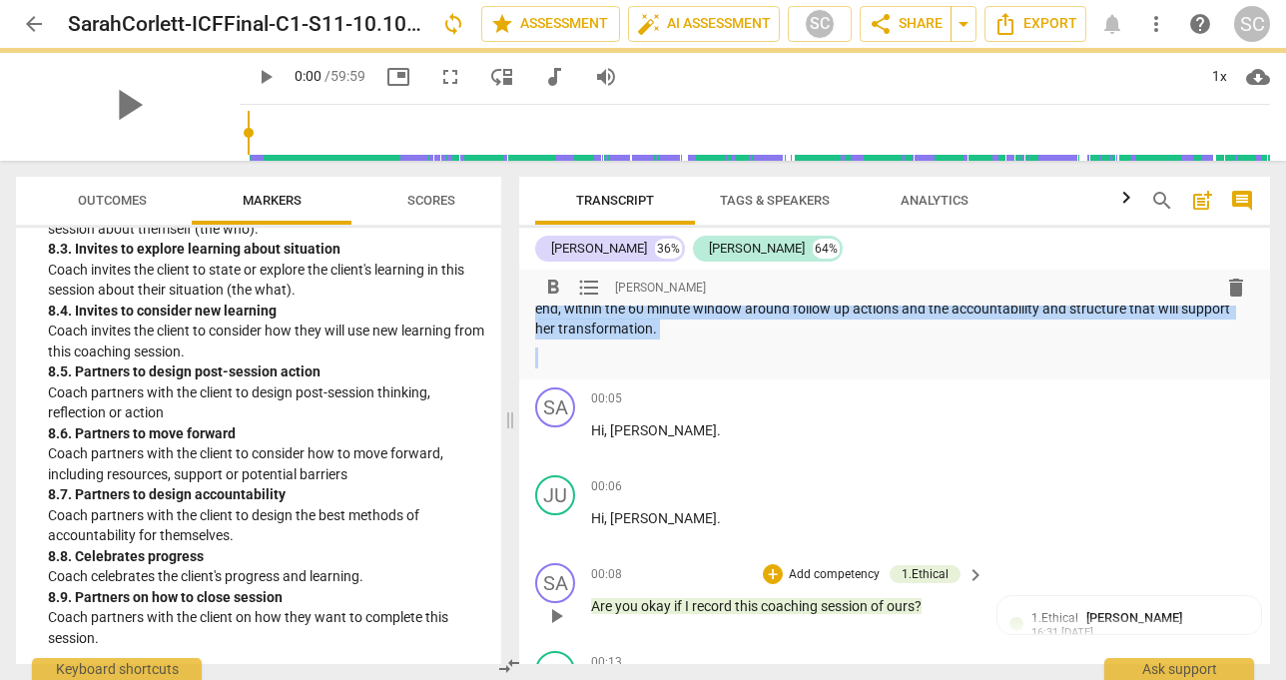
scroll to position [891, 0]
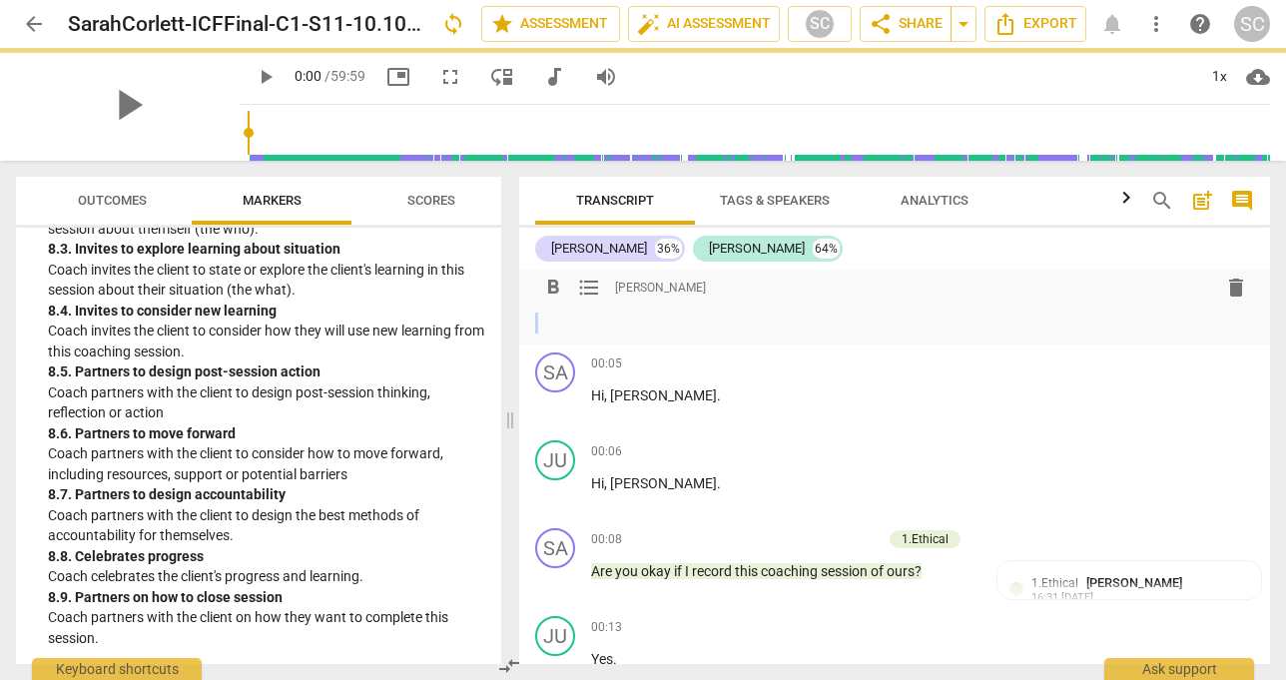
drag, startPoint x: 537, startPoint y: 320, endPoint x: 717, endPoint y: 326, distance: 179.8
copy div "Summary: Here are my coach reflection responses. 1. What is the Big A for the c…"
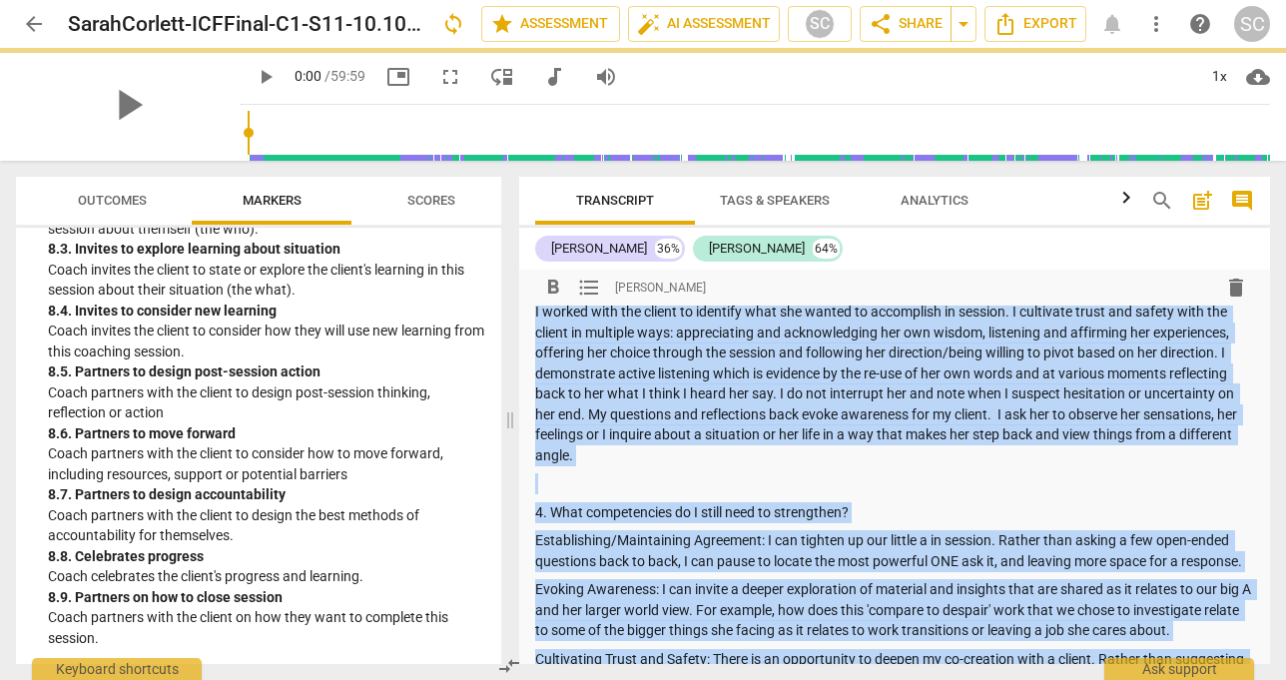
scroll to position [368, 0]
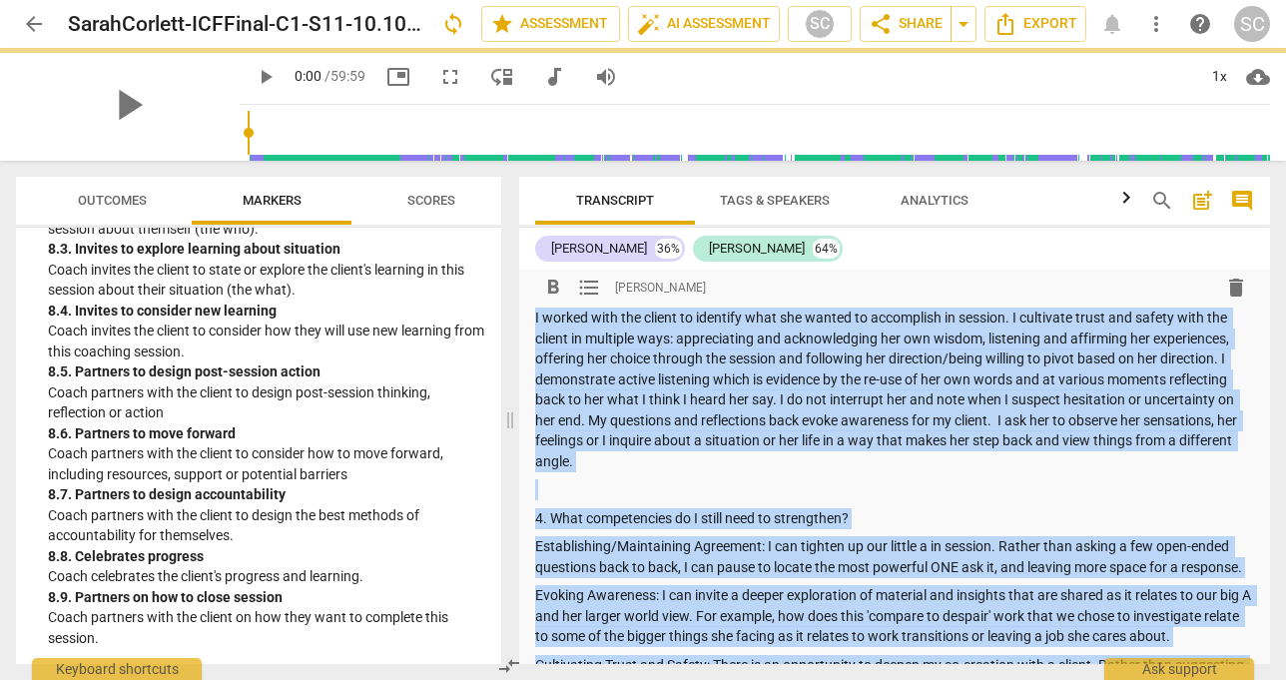
click at [810, 387] on p "I worked with the client to identify what she wanted to accomplish in session. …" at bounding box center [894, 389] width 719 height 164
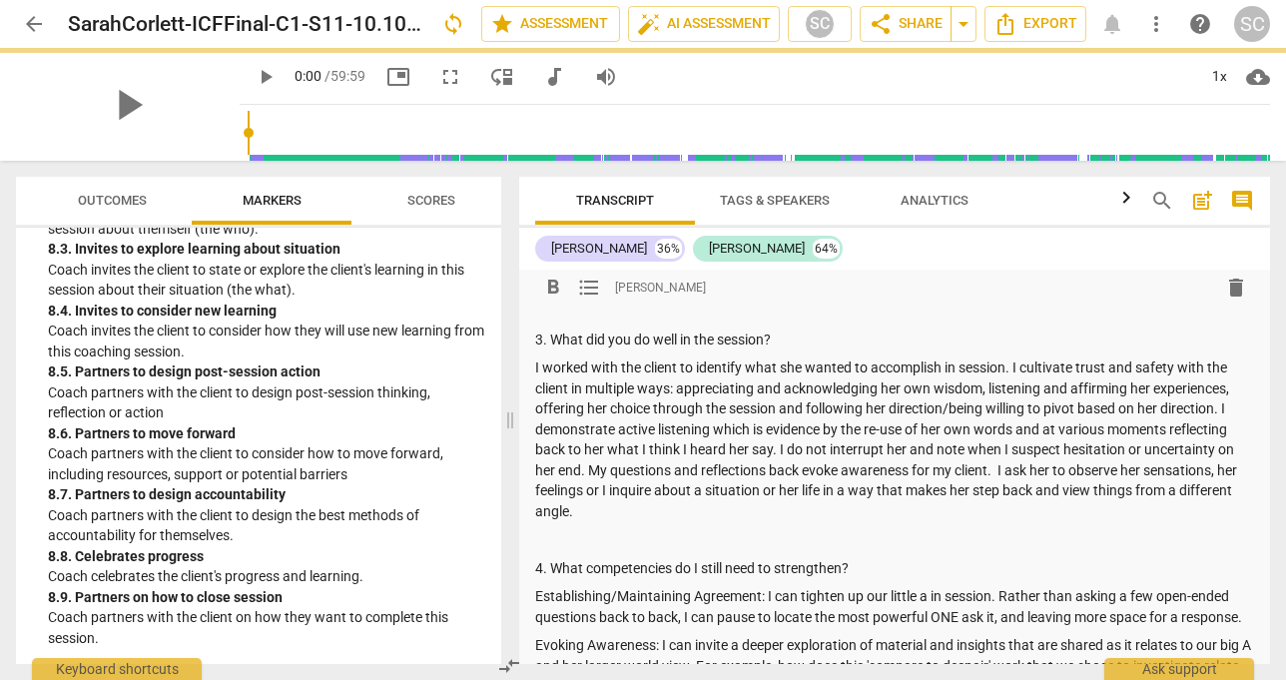
scroll to position [211, 0]
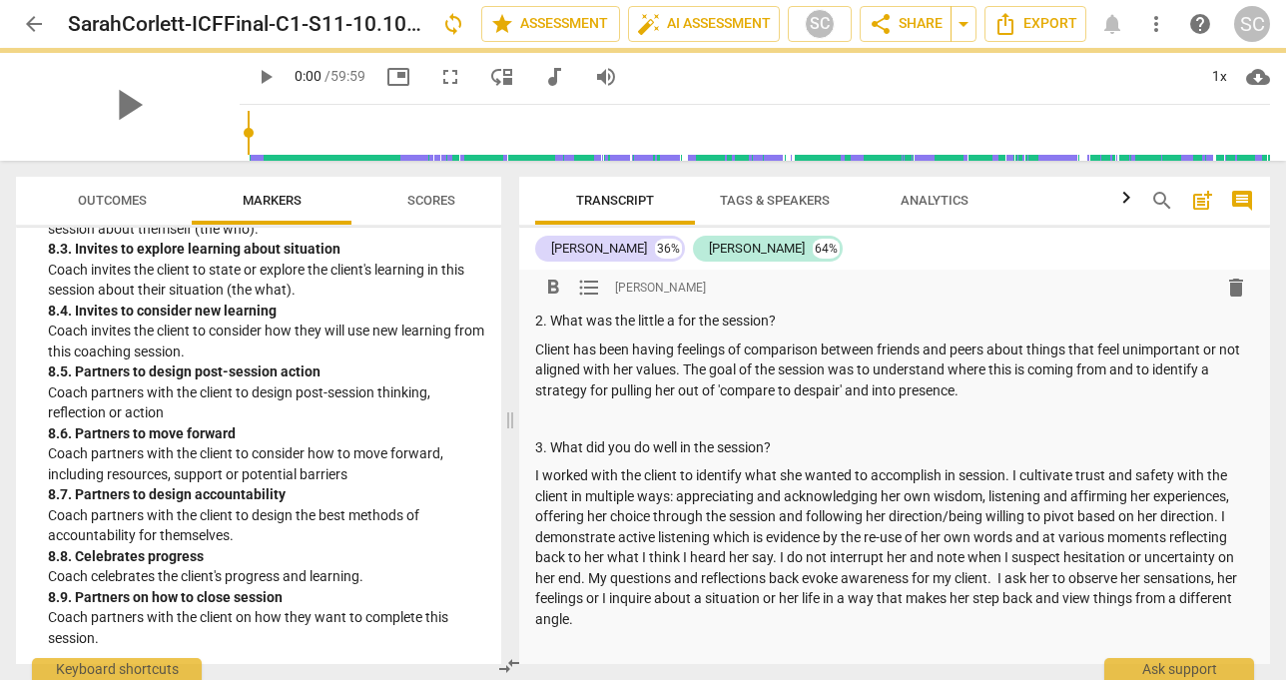
click at [654, 616] on p "I worked with the client to identify what she wanted to accomplish in session. …" at bounding box center [894, 547] width 719 height 164
click at [635, 628] on p "I worked with the client to identify what she wanted to accomplish in session. …" at bounding box center [894, 547] width 719 height 164
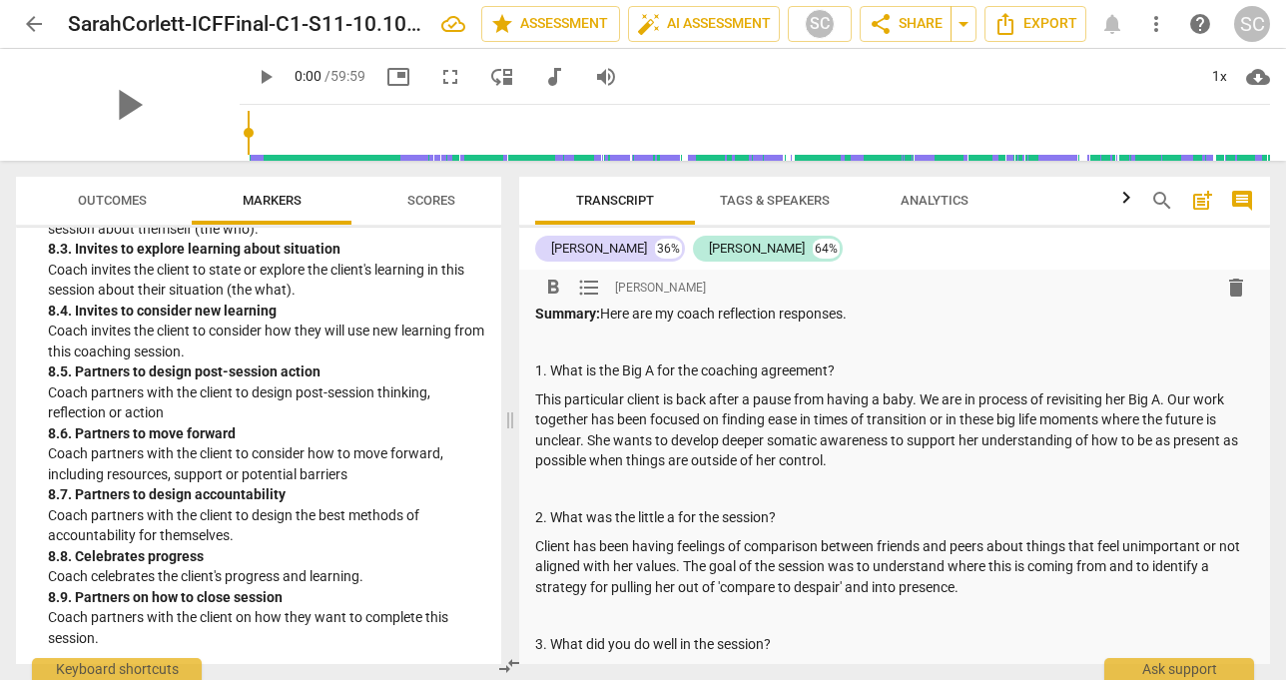
scroll to position [0, 0]
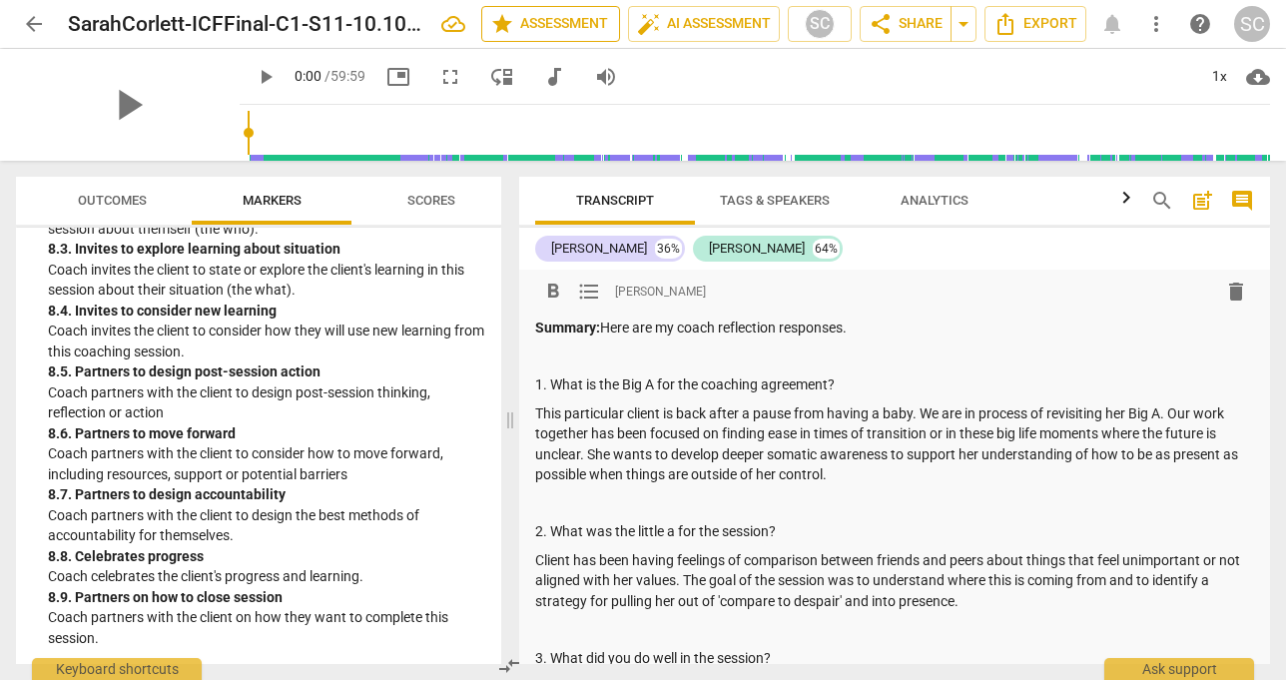
click at [610, 39] on button "star Assessment" at bounding box center [550, 24] width 139 height 36
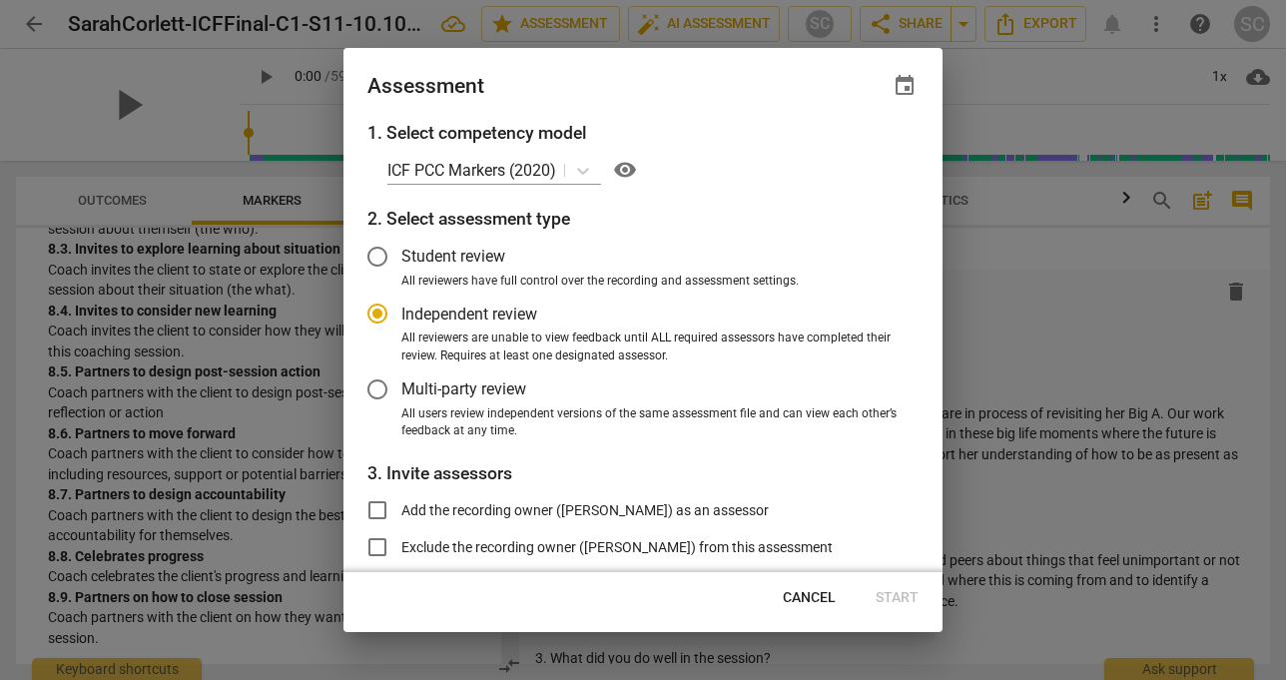
click at [797, 583] on button "Cancel" at bounding box center [809, 598] width 85 height 36
radio input "false"
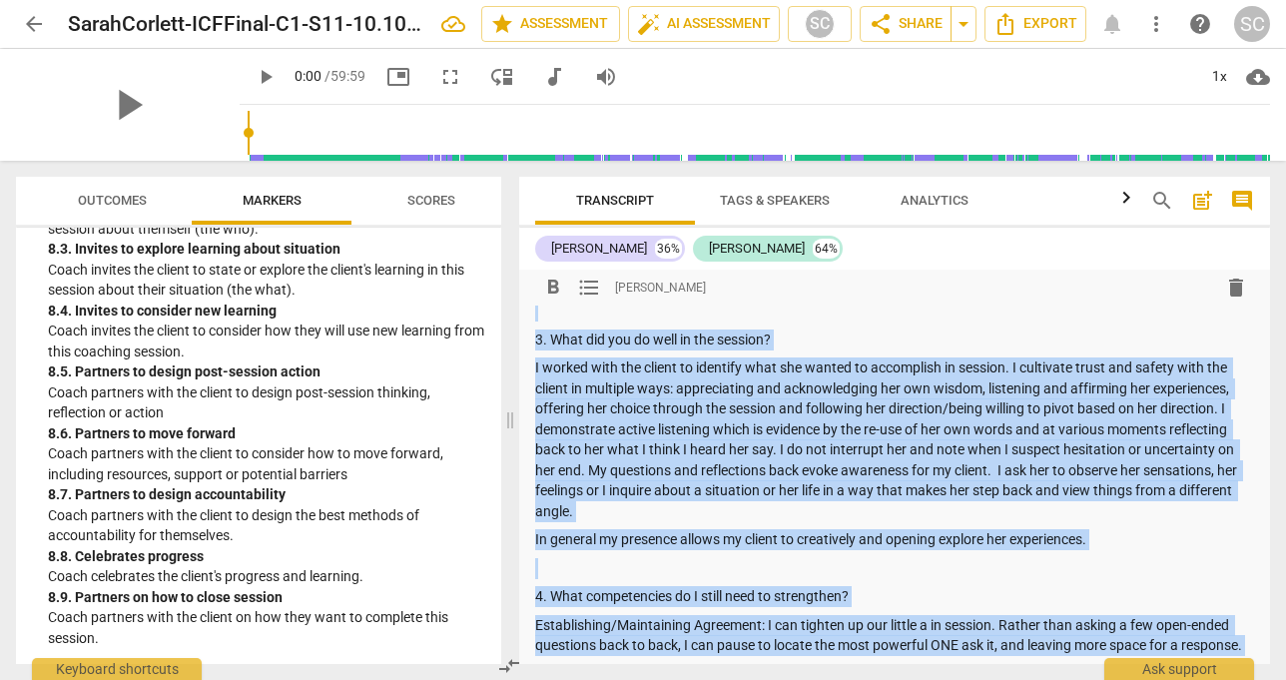
scroll to position [678, 0]
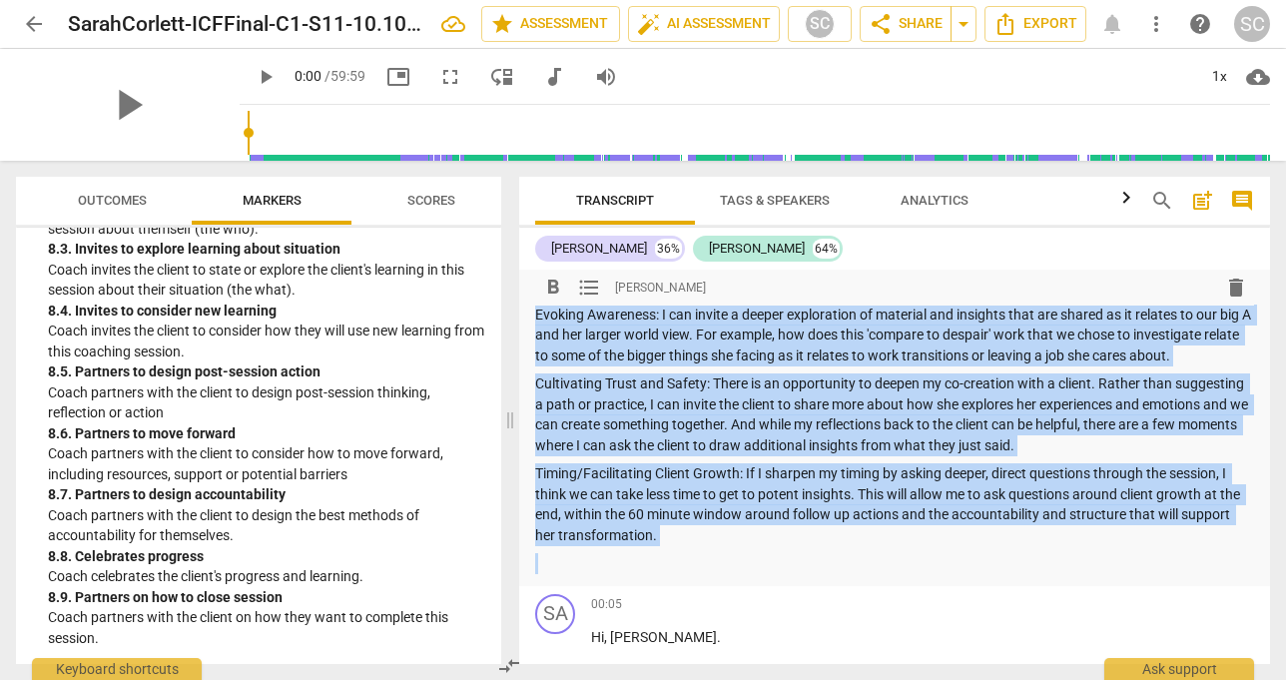
drag, startPoint x: 536, startPoint y: 387, endPoint x: 802, endPoint y: 582, distance: 329.3
click at [802, 574] on div "Summary: Here are my coach reflection responses. 1. What is the Big A for the c…" at bounding box center [894, 107] width 719 height 934
copy div "1. What is the Big A for the coaching agreement? This particular client is back…"
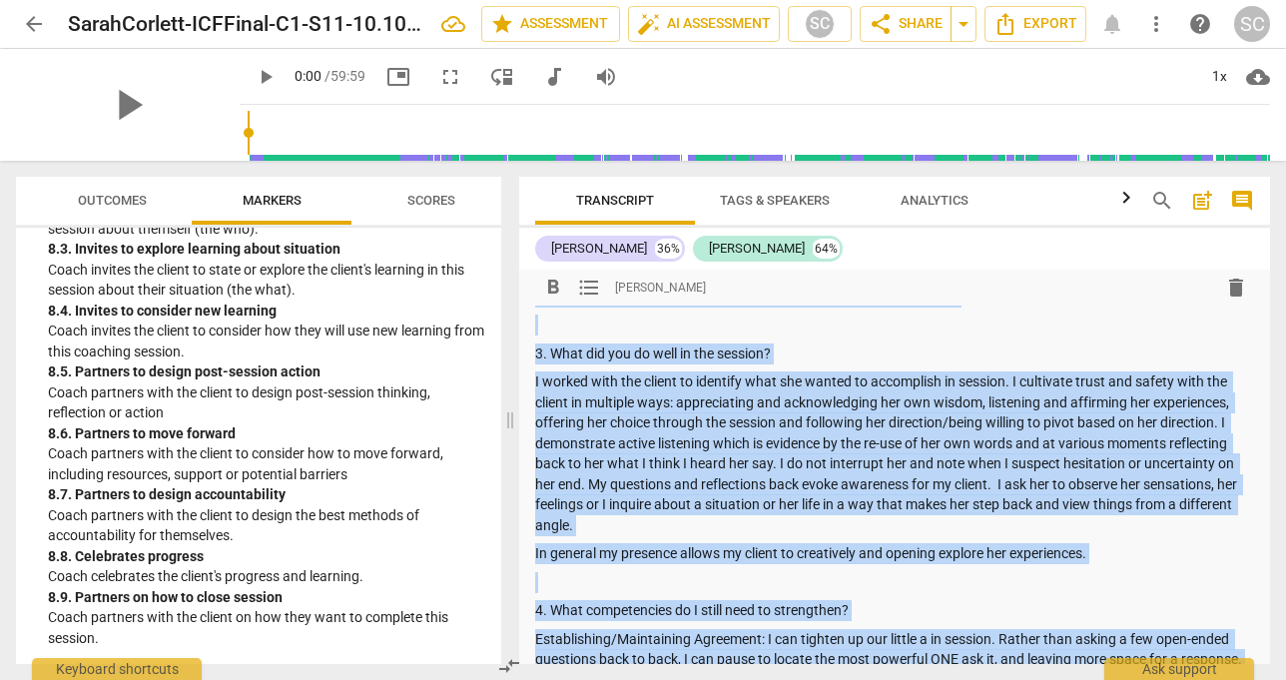
scroll to position [0, 0]
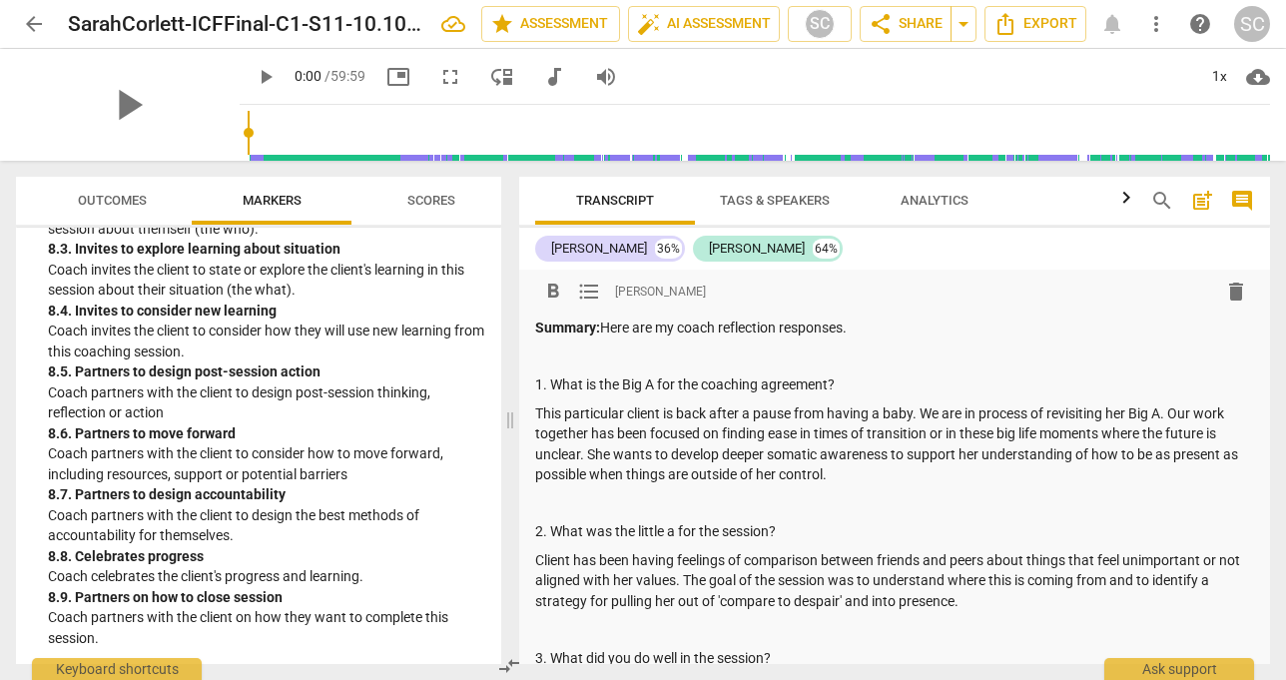
click at [771, 434] on p "This particular client is back after a pause from having a baby. We are in proc…" at bounding box center [894, 444] width 719 height 82
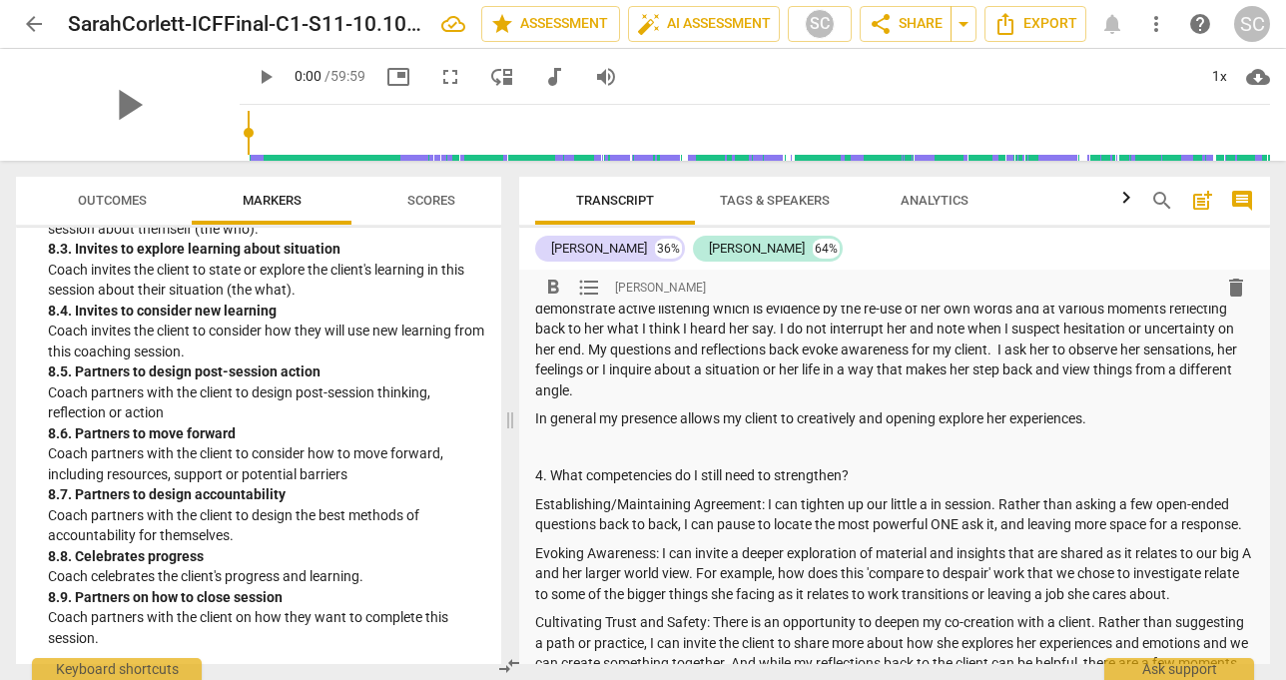
scroll to position [435, 0]
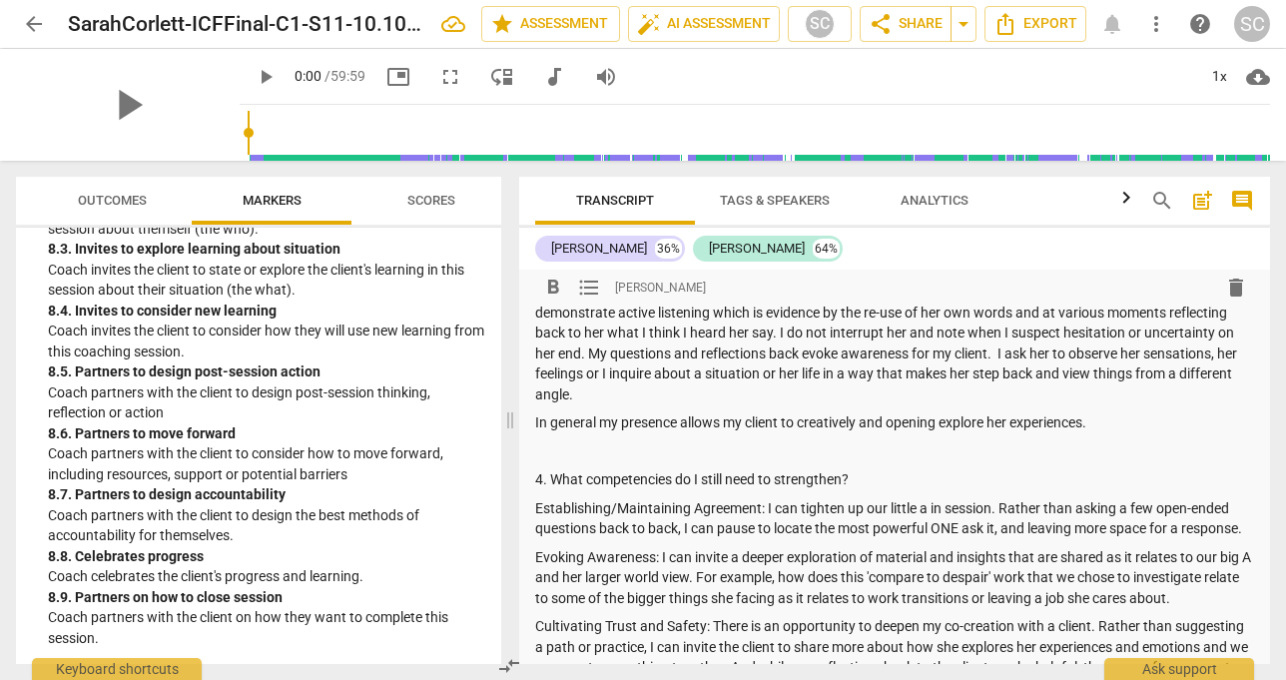
click at [1106, 422] on p "In general my presence allows my client to creatively and opening explore her e…" at bounding box center [894, 422] width 719 height 21
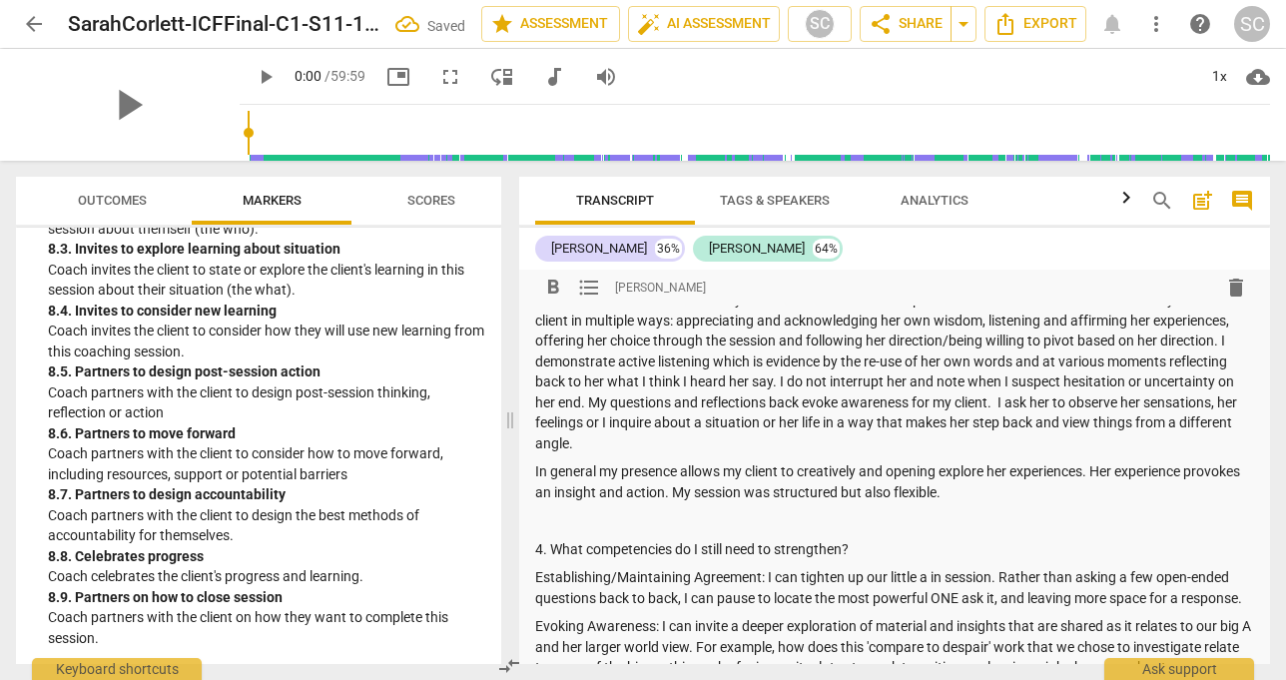
scroll to position [0, 0]
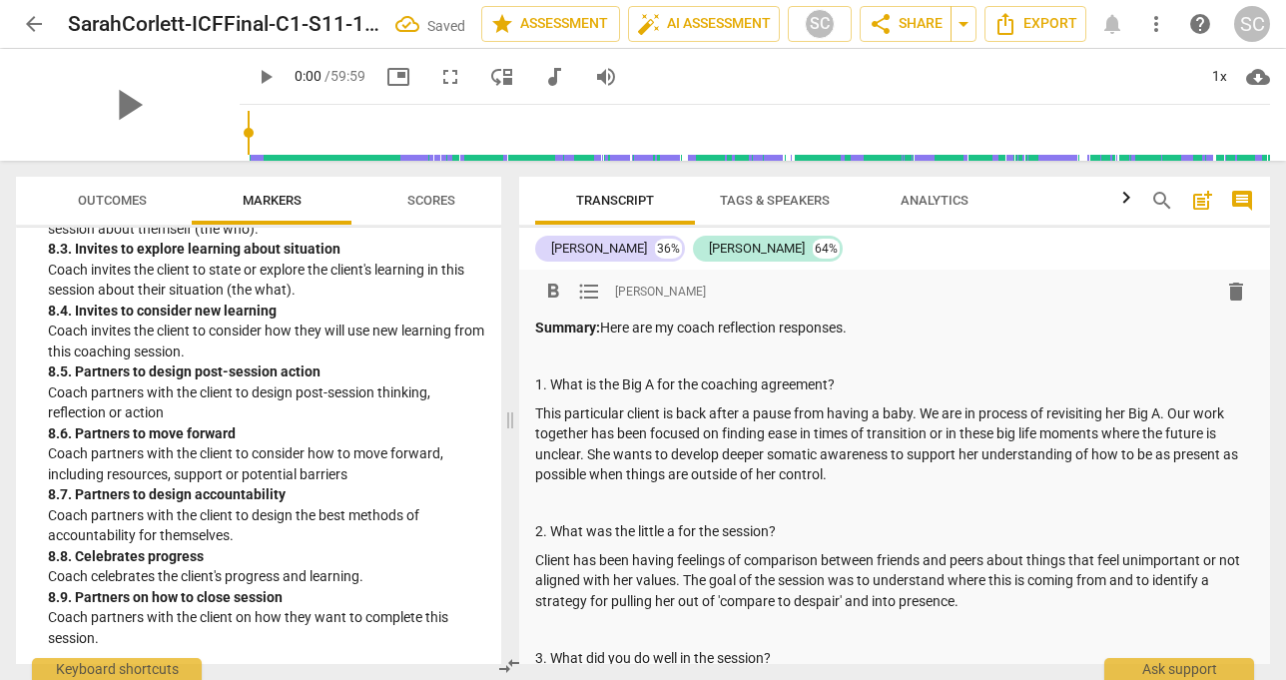
drag, startPoint x: 722, startPoint y: 394, endPoint x: 538, endPoint y: 358, distance: 187.2
copy div "1. What is the Big A for the coaching agreement? This particular client is back…"
